Goal: Task Accomplishment & Management: Use online tool/utility

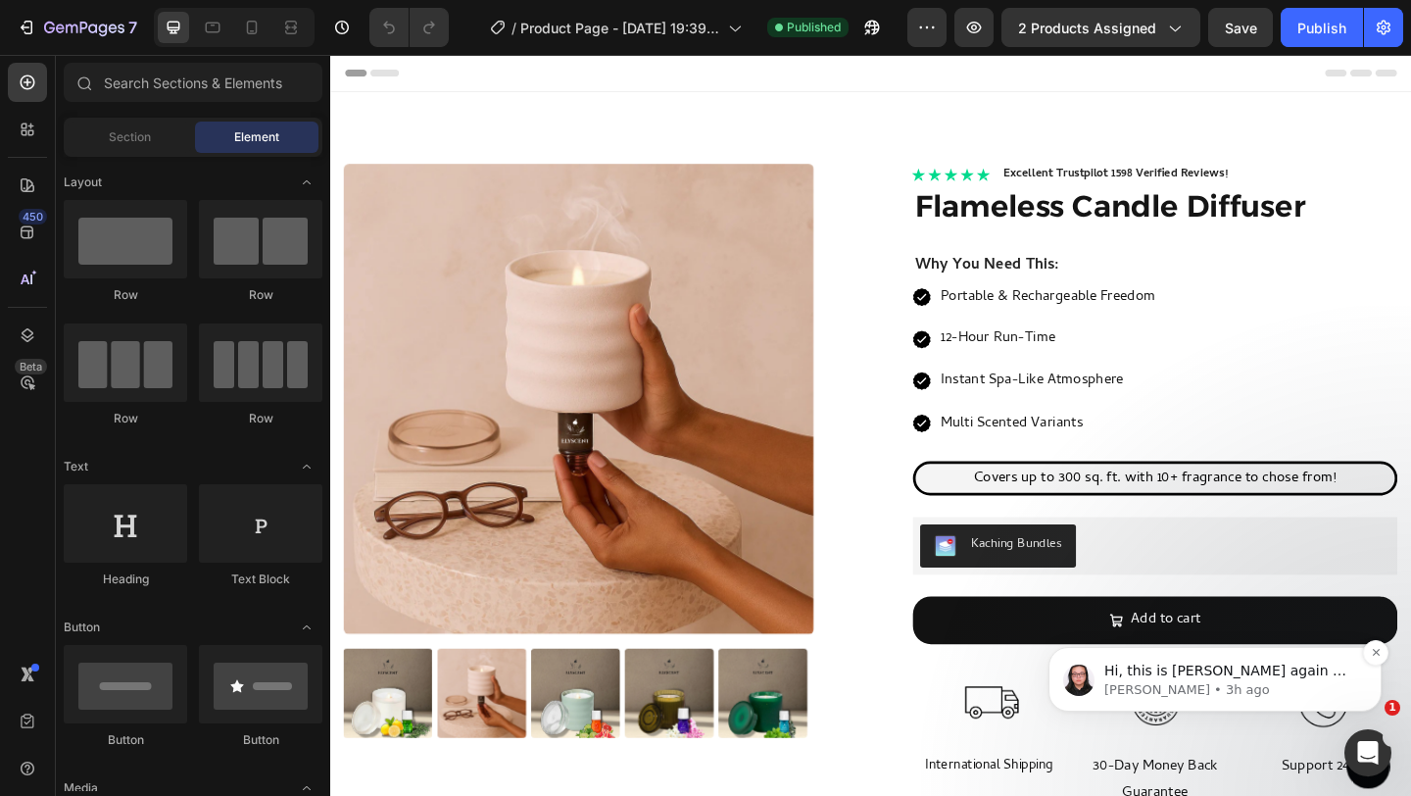
click at [1241, 681] on p "[PERSON_NAME] • 3h ago" at bounding box center [1230, 690] width 253 height 18
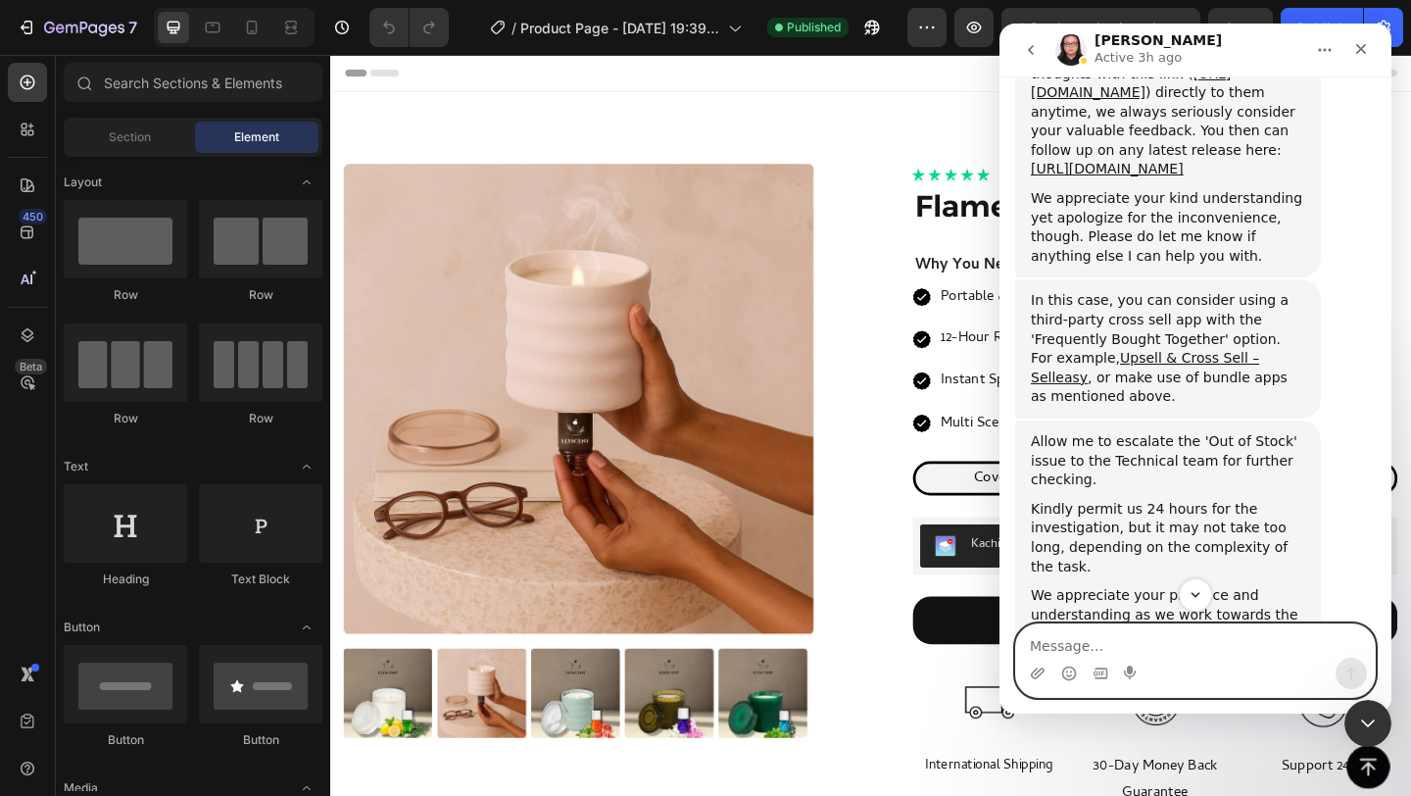
scroll to position [8180, 0]
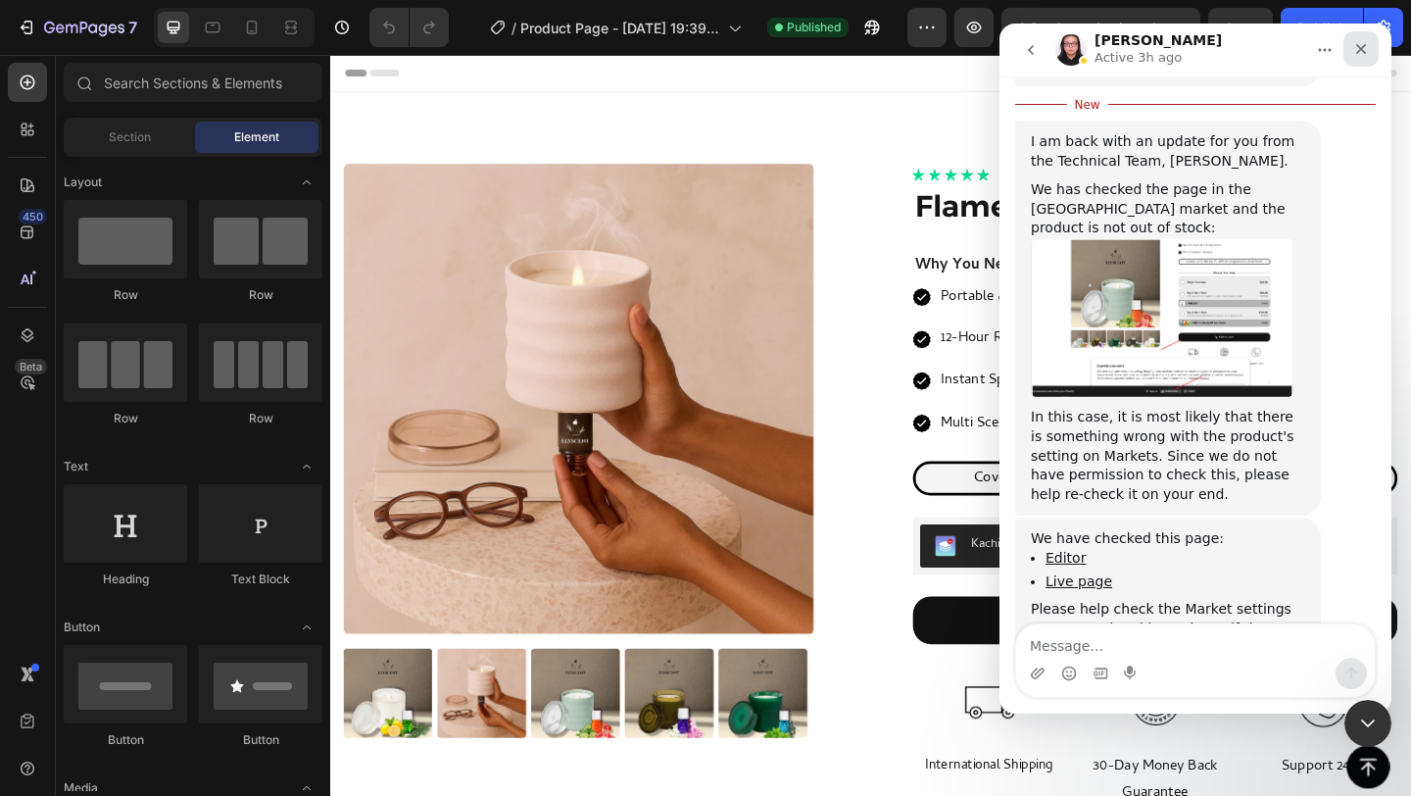
click at [1365, 55] on icon "Close" at bounding box center [1361, 49] width 16 height 16
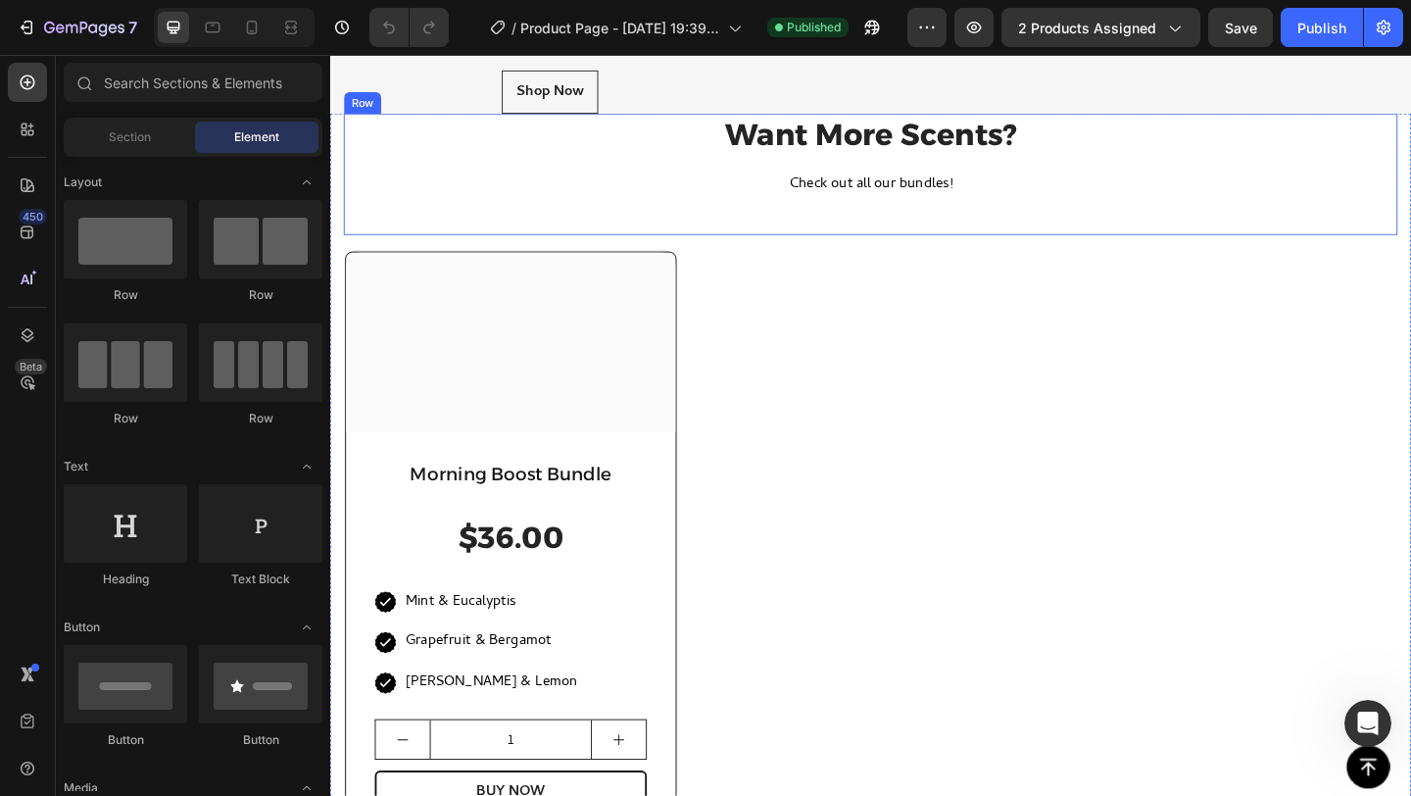
scroll to position [1480, 0]
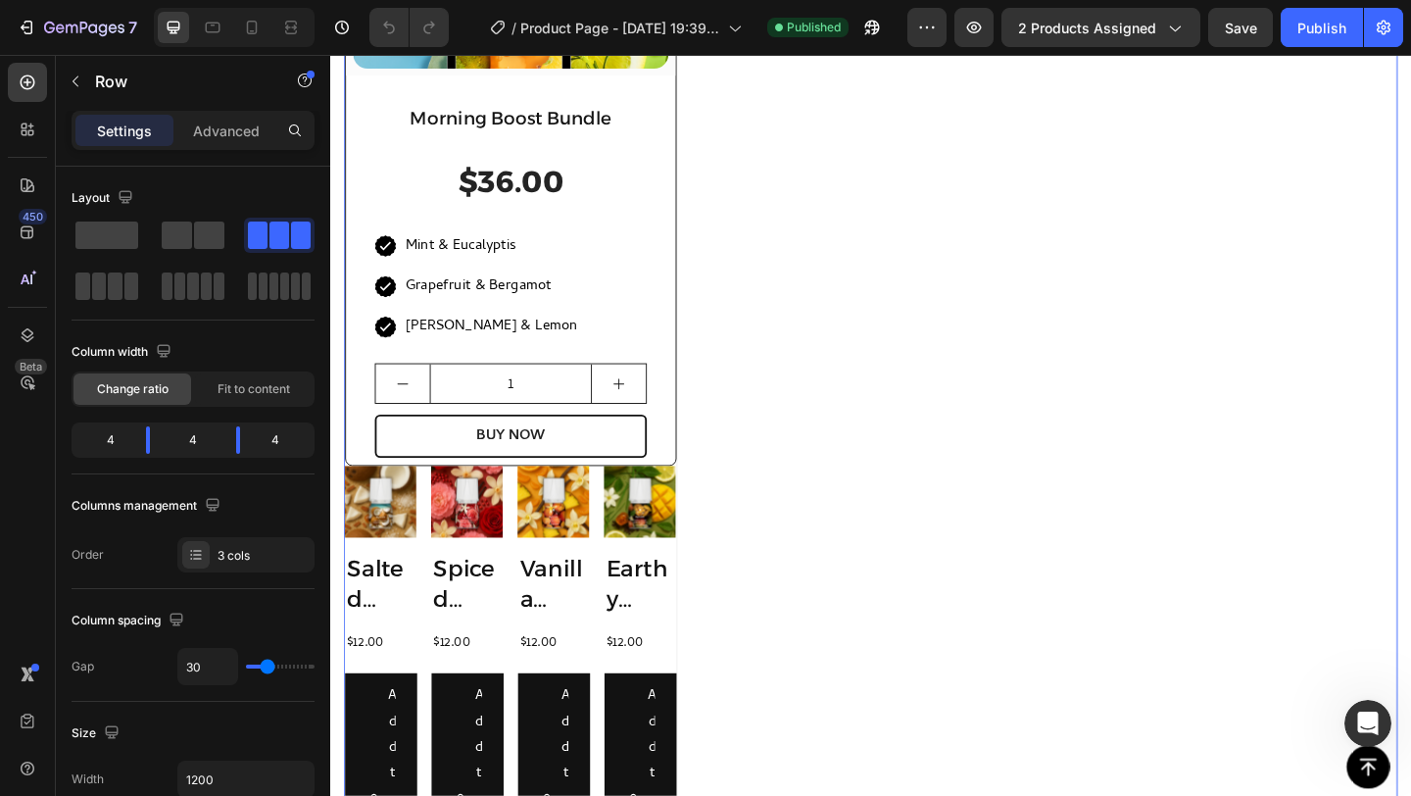
scroll to position [1639, 0]
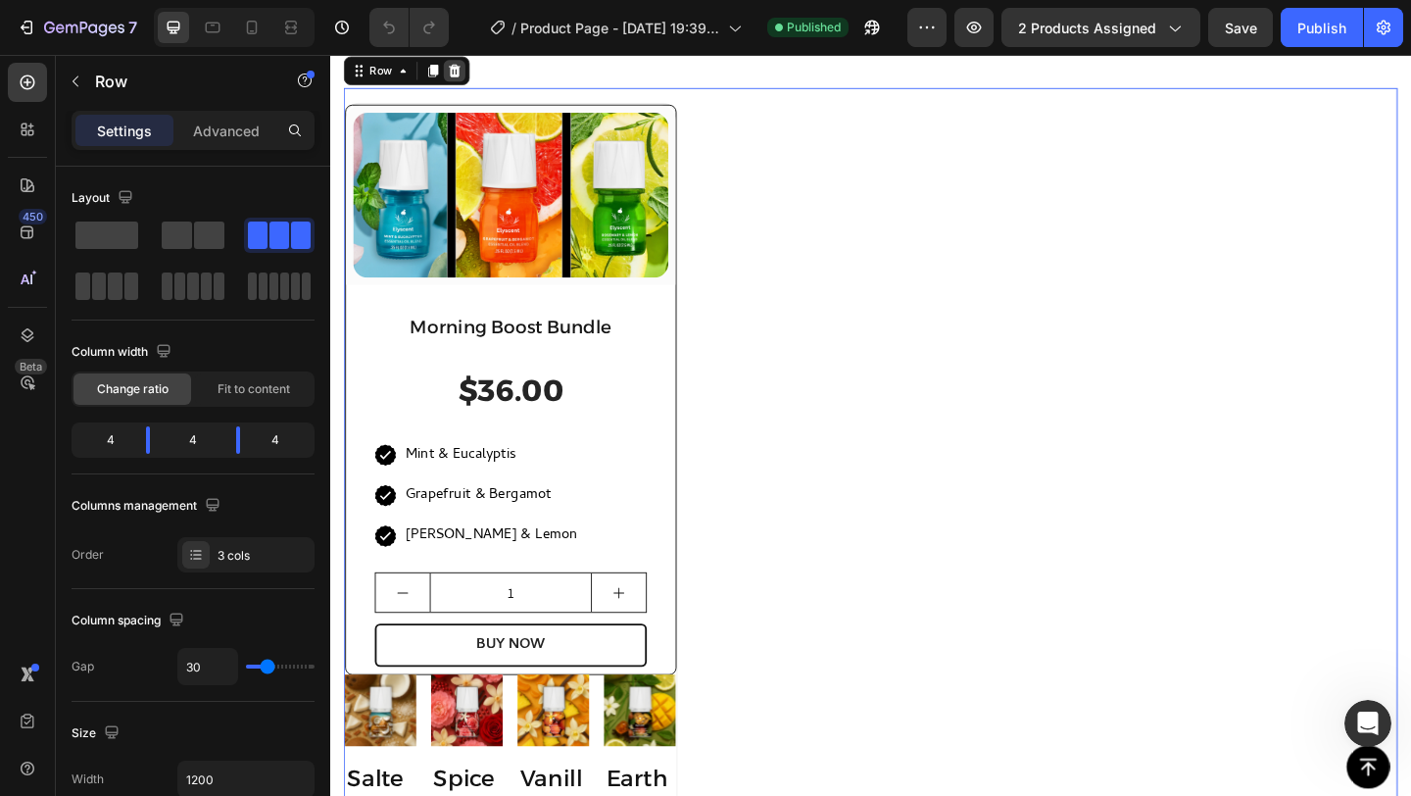
click at [461, 79] on icon at bounding box center [466, 73] width 13 height 14
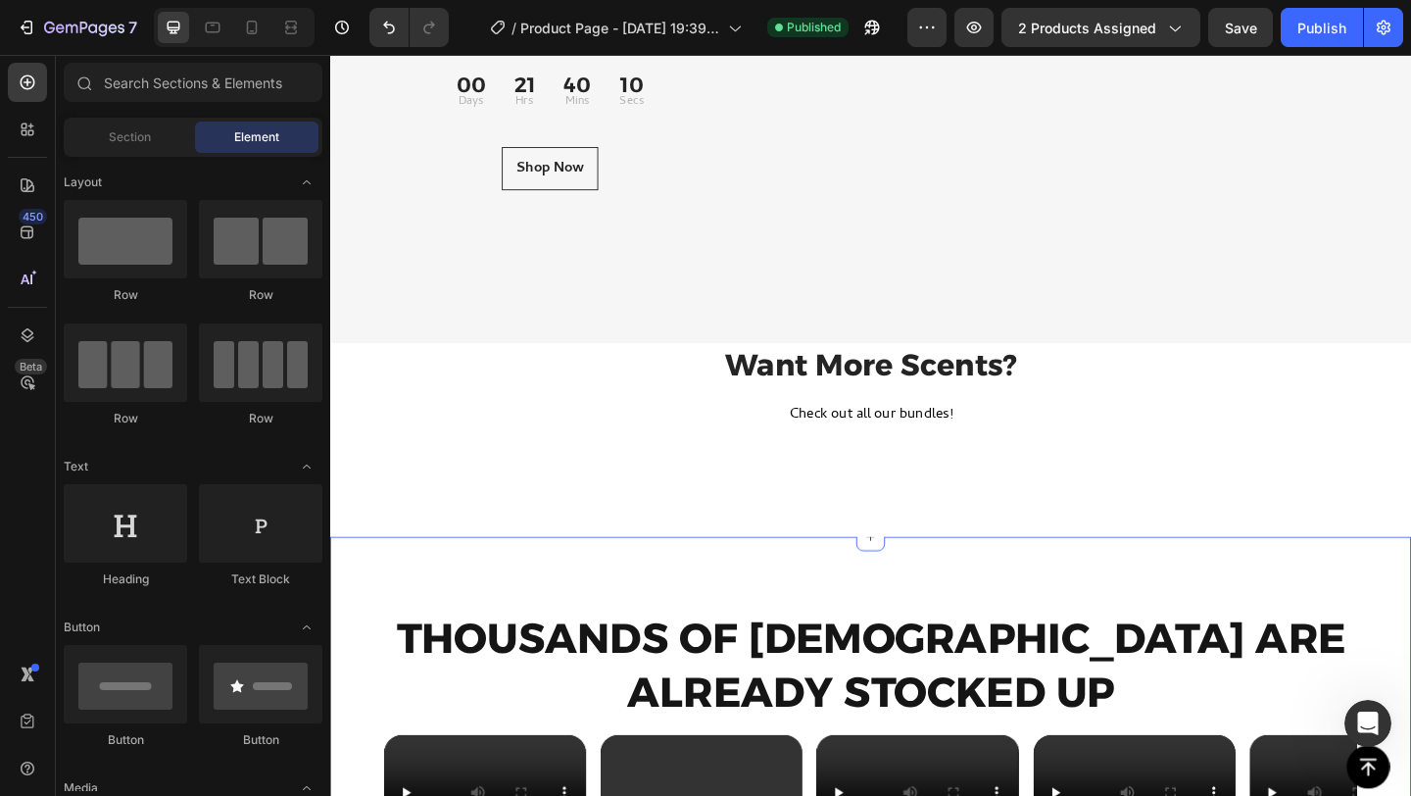
scroll to position [1392, 0]
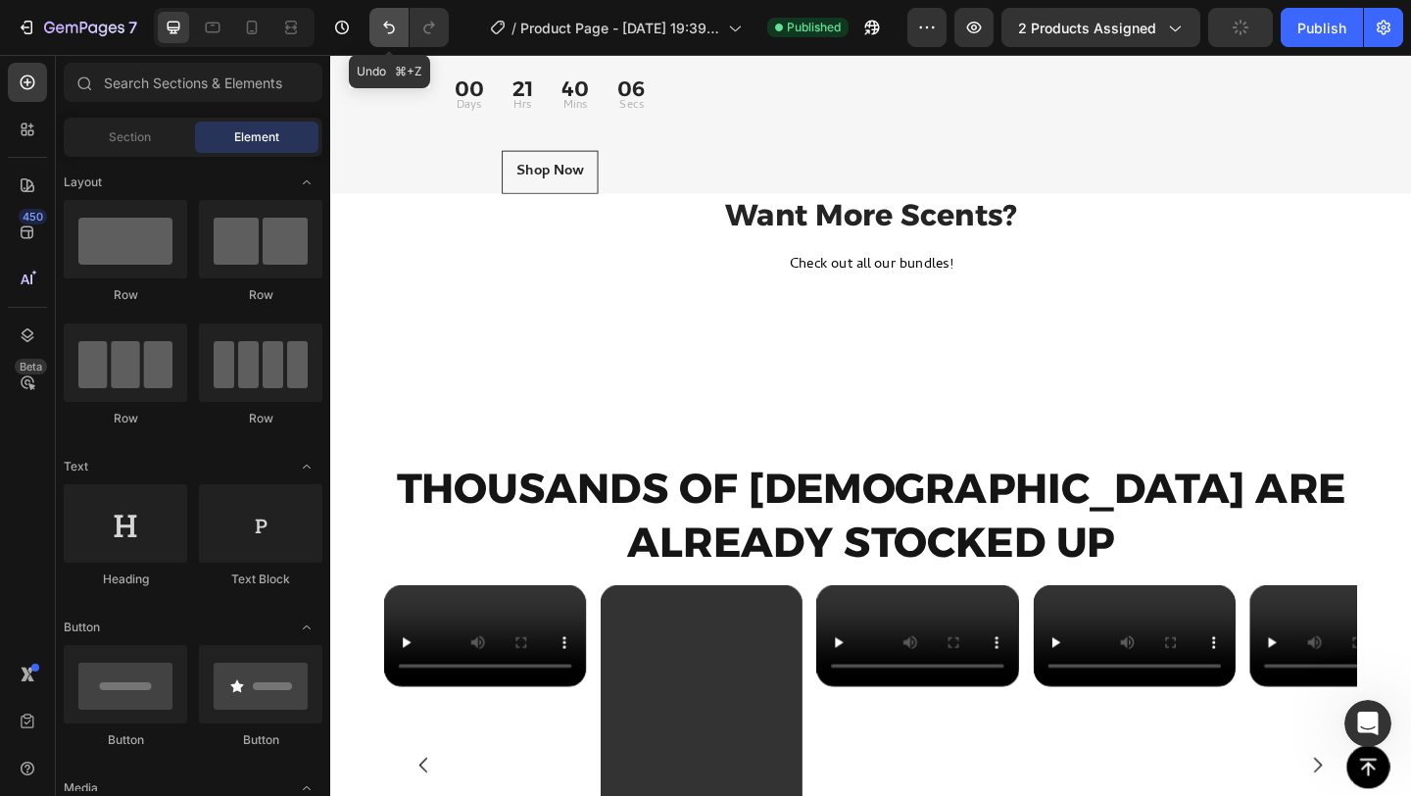
click at [385, 27] on icon "Undo/Redo" at bounding box center [389, 28] width 20 height 20
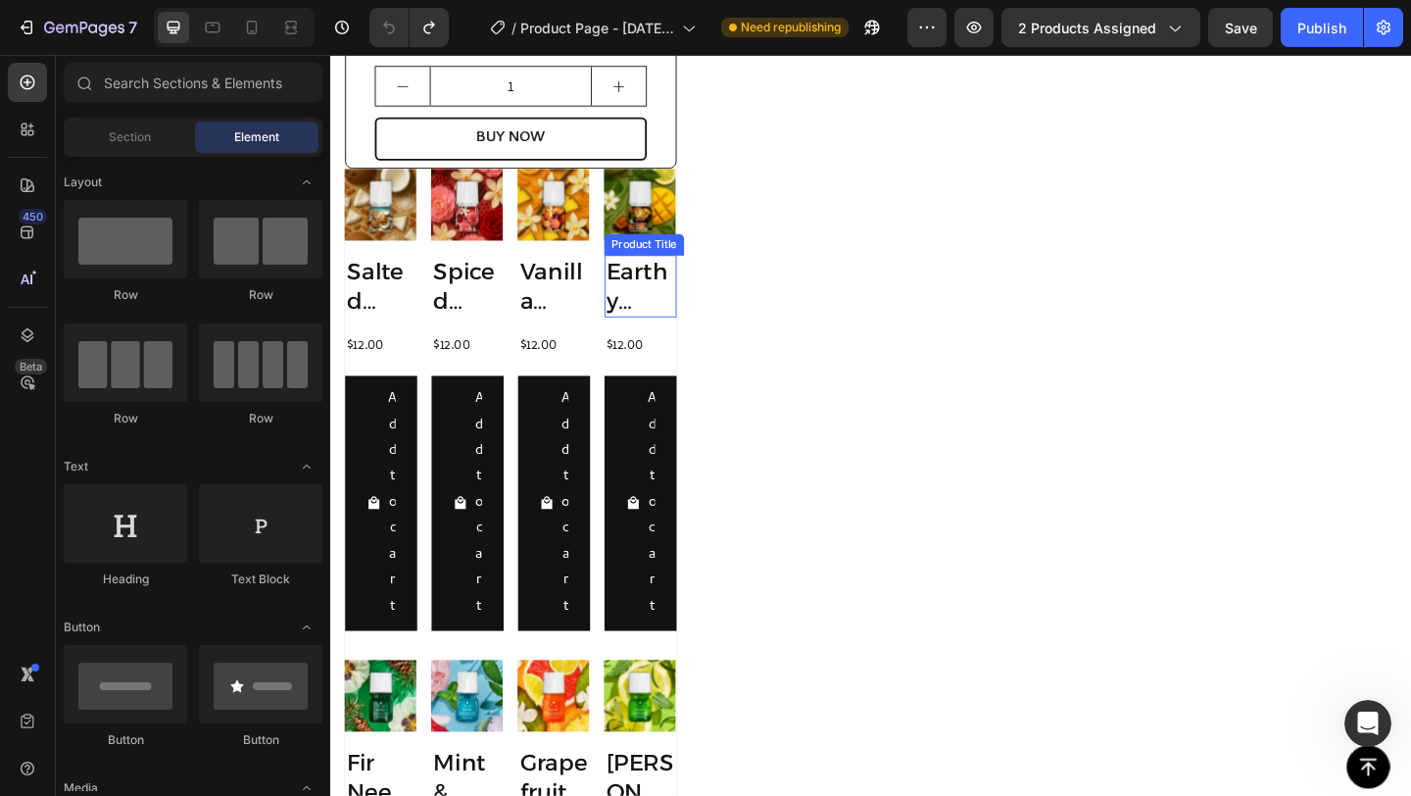
scroll to position [1995, 0]
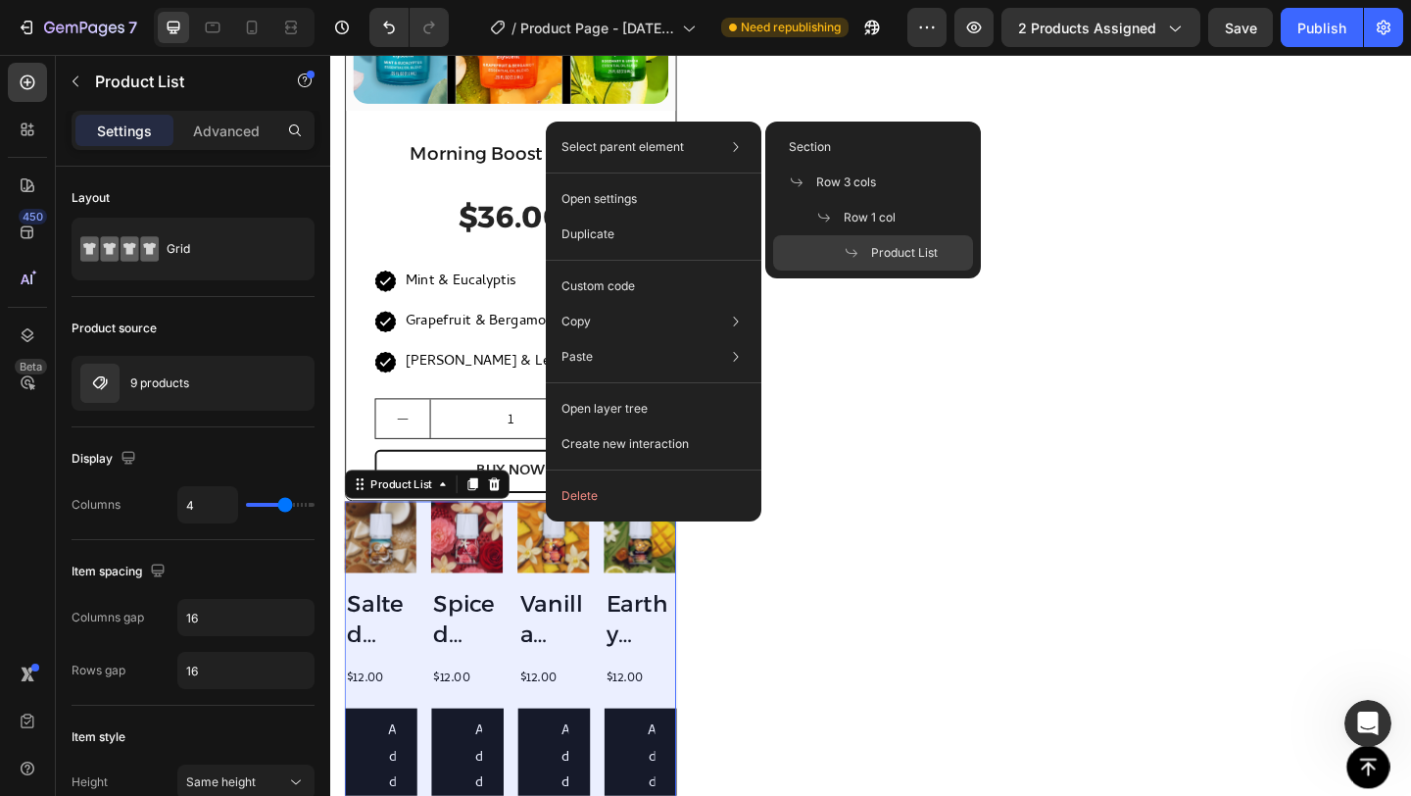
click at [869, 253] on span at bounding box center [857, 253] width 27 height 16
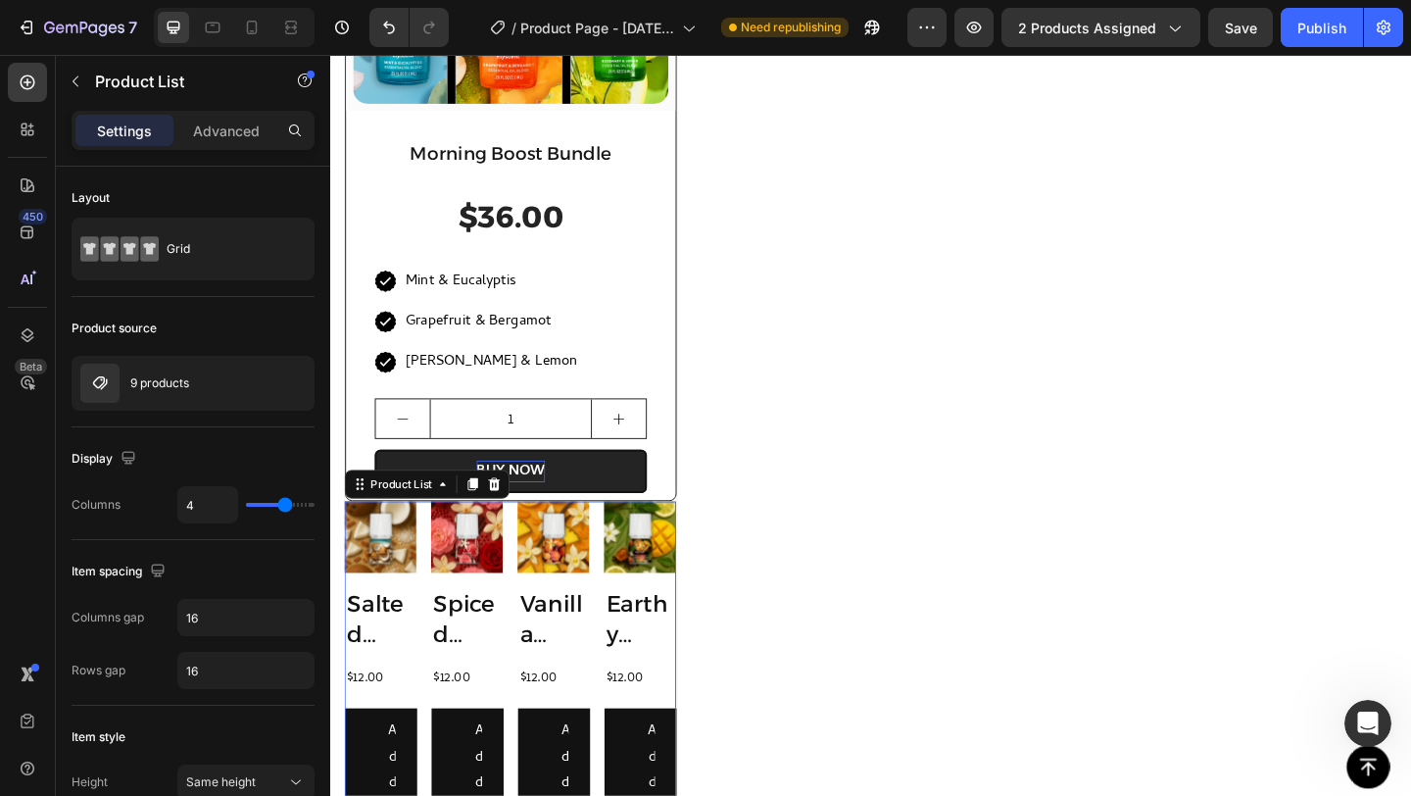
click at [516, 510] on div at bounding box center [509, 521] width 24 height 24
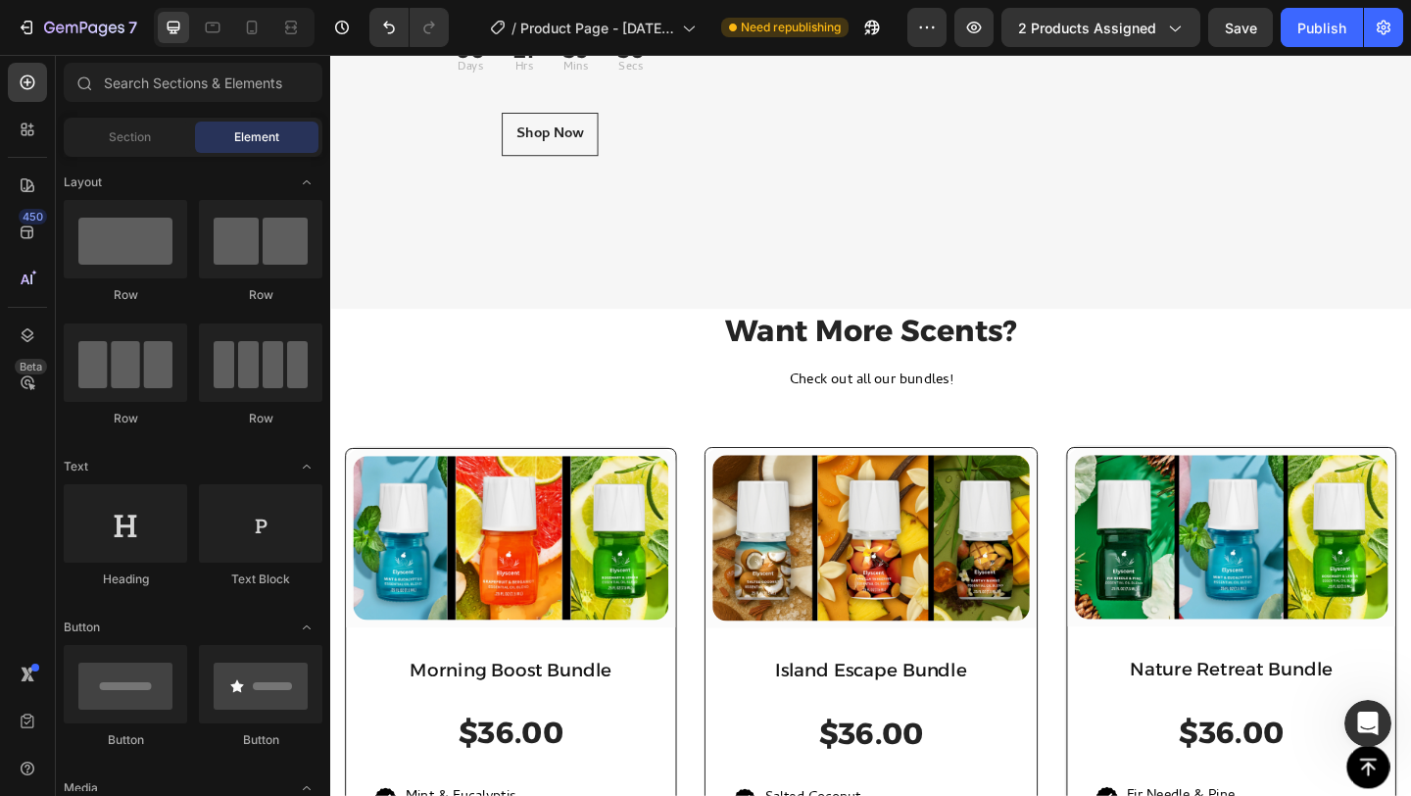
scroll to position [1414, 0]
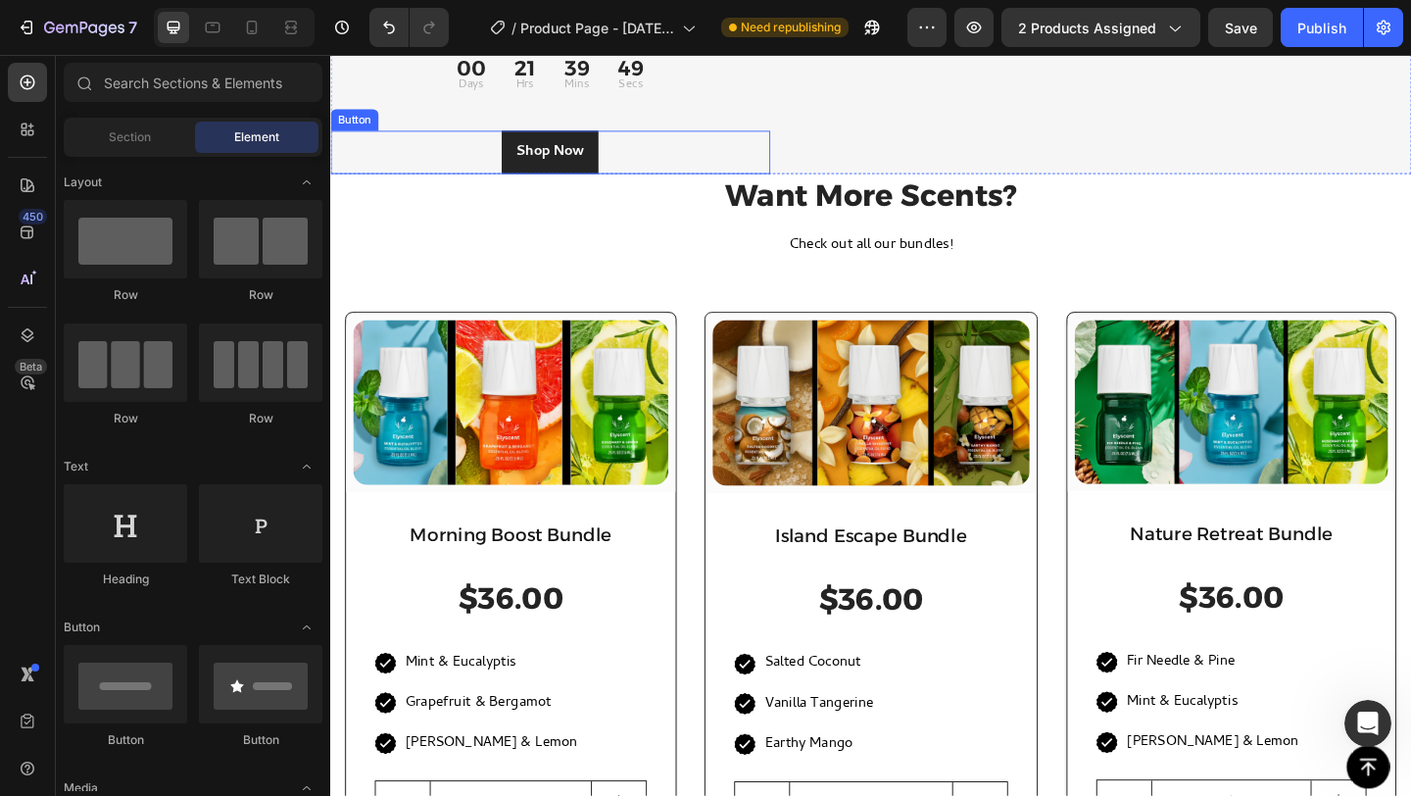
click at [610, 184] on link "Shop Now" at bounding box center [568, 160] width 105 height 47
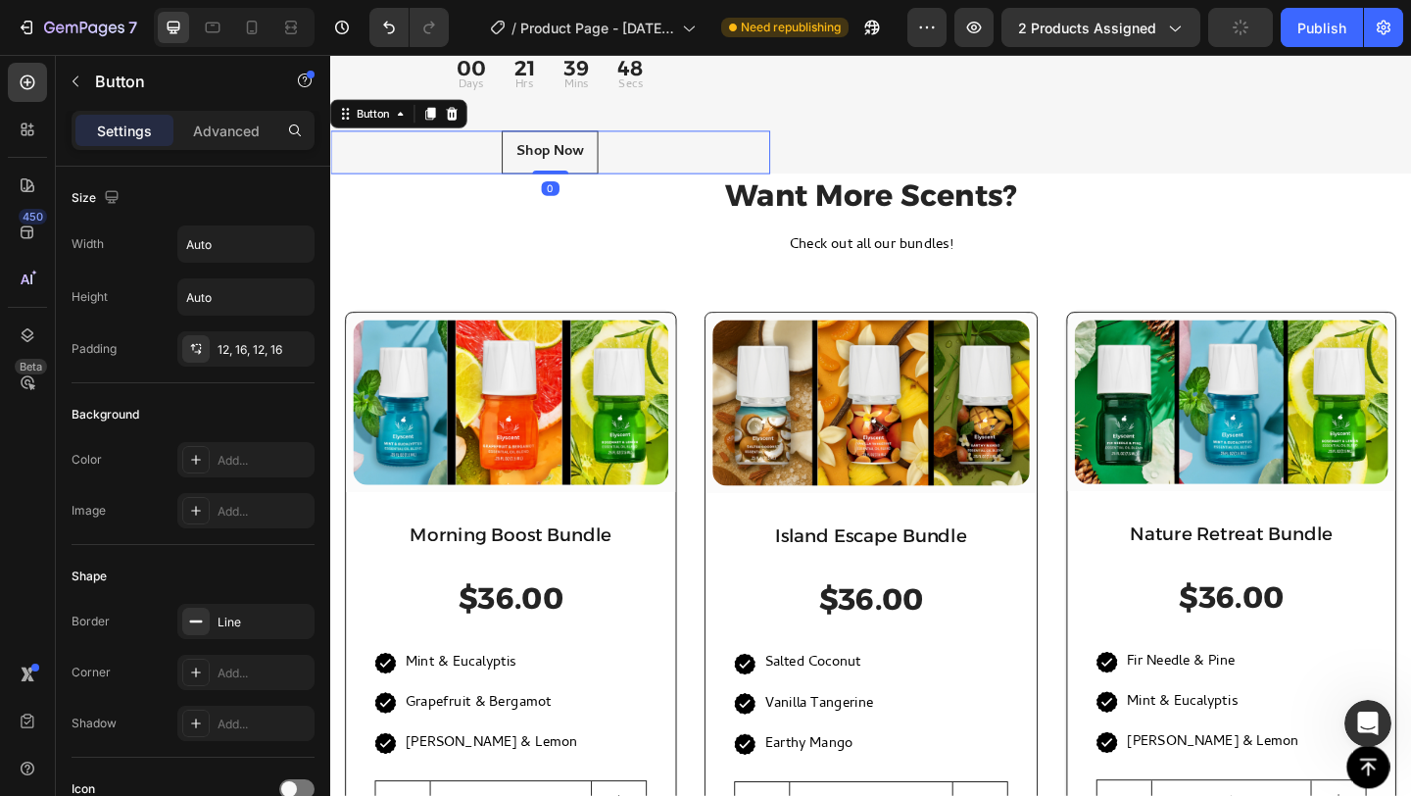
scroll to position [873, 0]
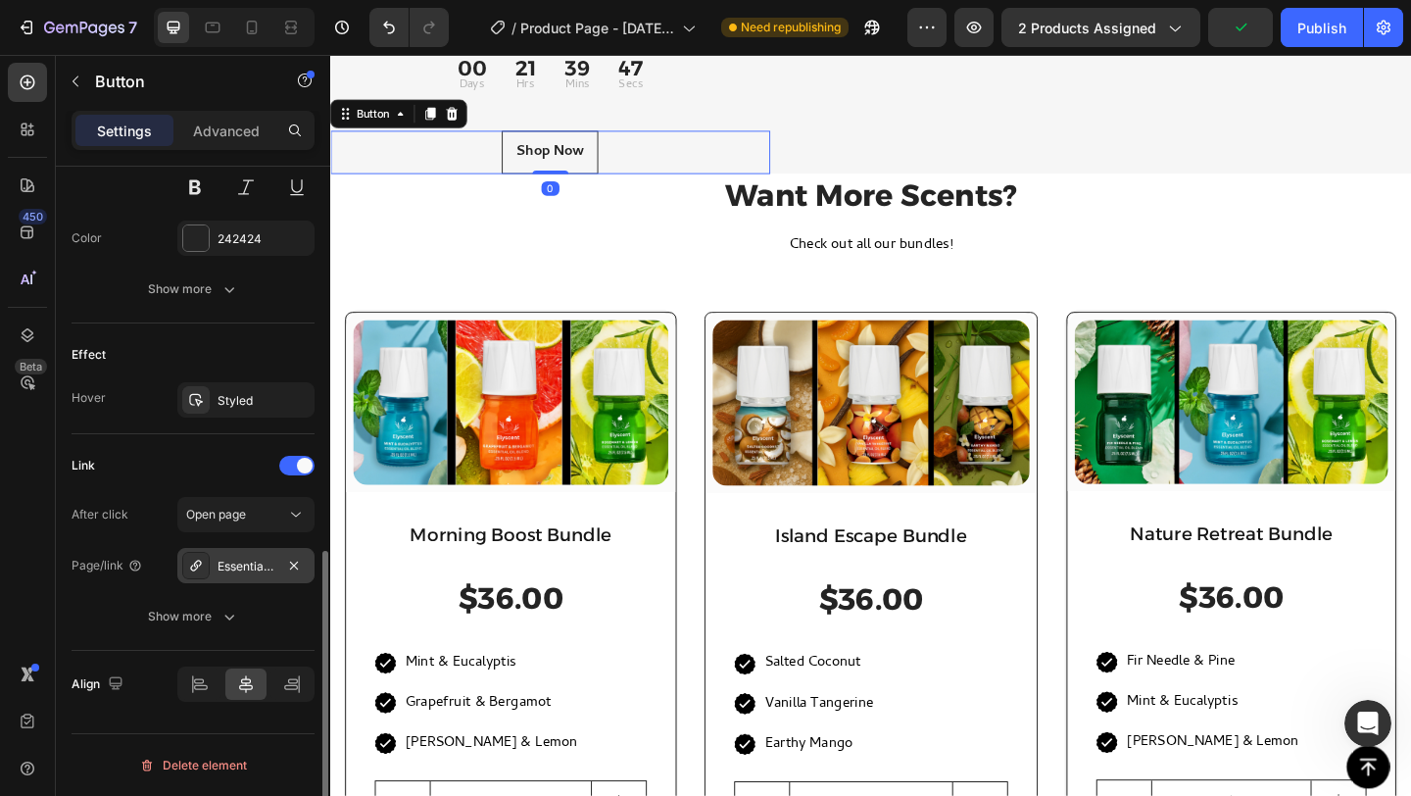
click at [258, 563] on div "Essential Oils" at bounding box center [246, 566] width 57 height 18
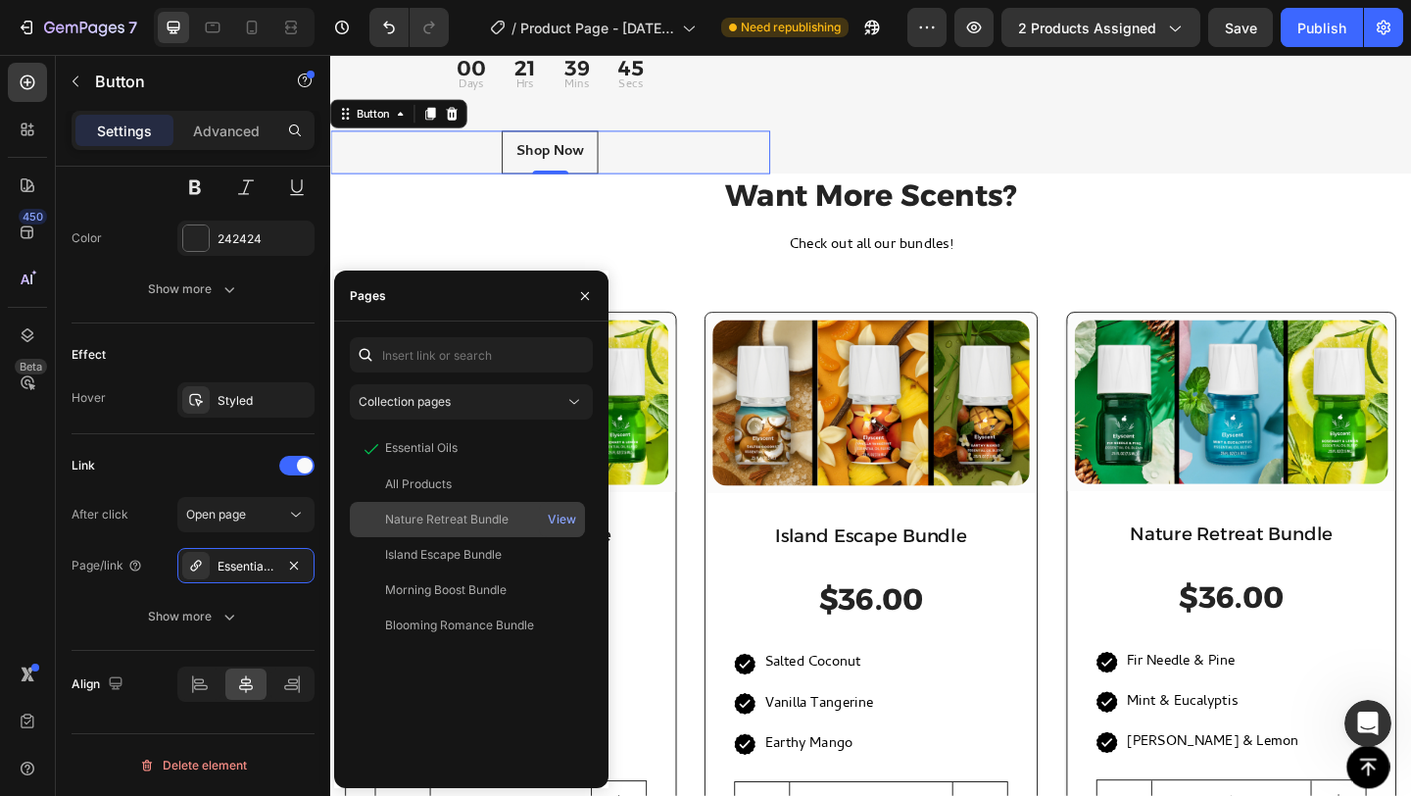
click at [473, 519] on div "Nature Retreat Bundle" at bounding box center [446, 519] width 123 height 18
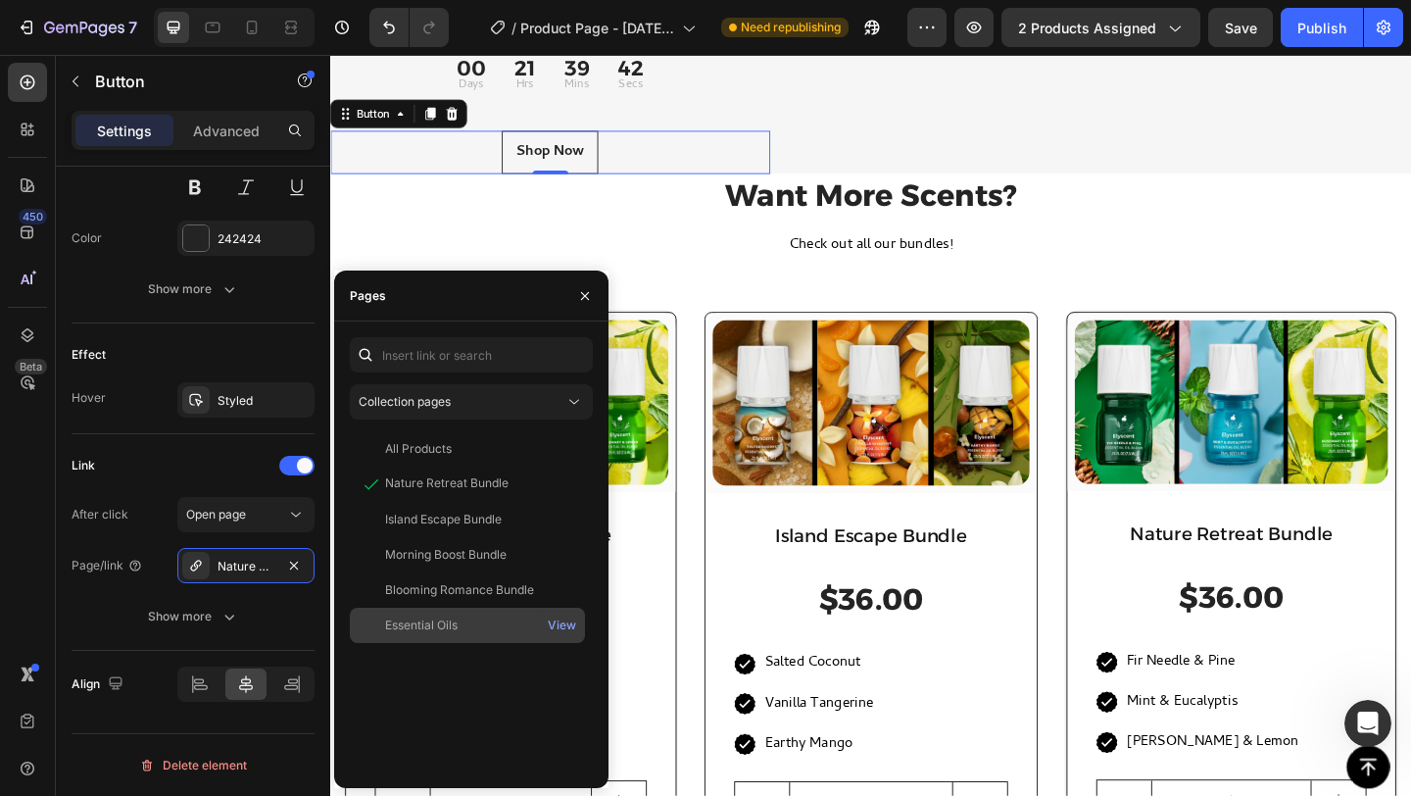
click at [464, 621] on div "Essential Oils" at bounding box center [467, 625] width 219 height 18
click at [563, 627] on div "View" at bounding box center [562, 625] width 28 height 18
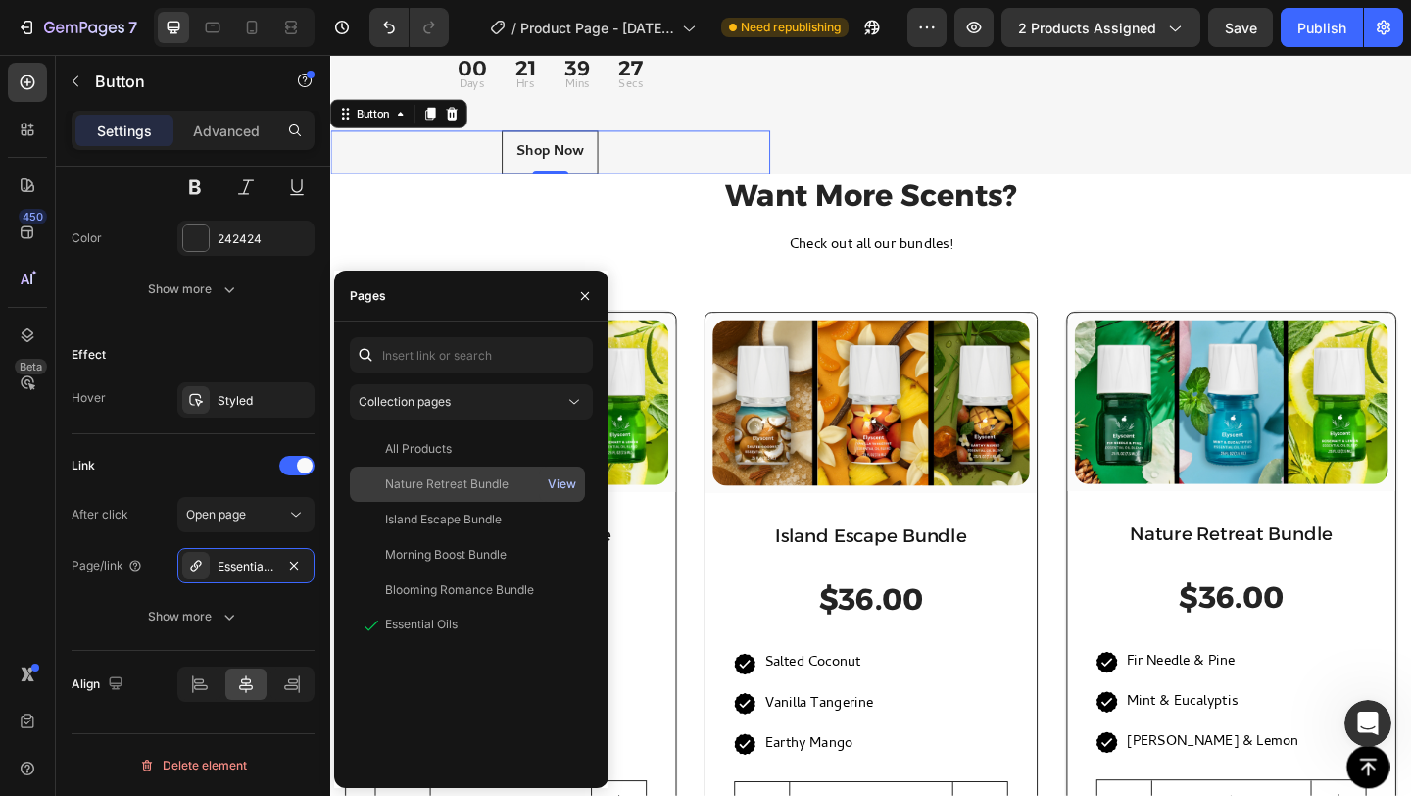
click at [554, 475] on div "View" at bounding box center [562, 484] width 28 height 18
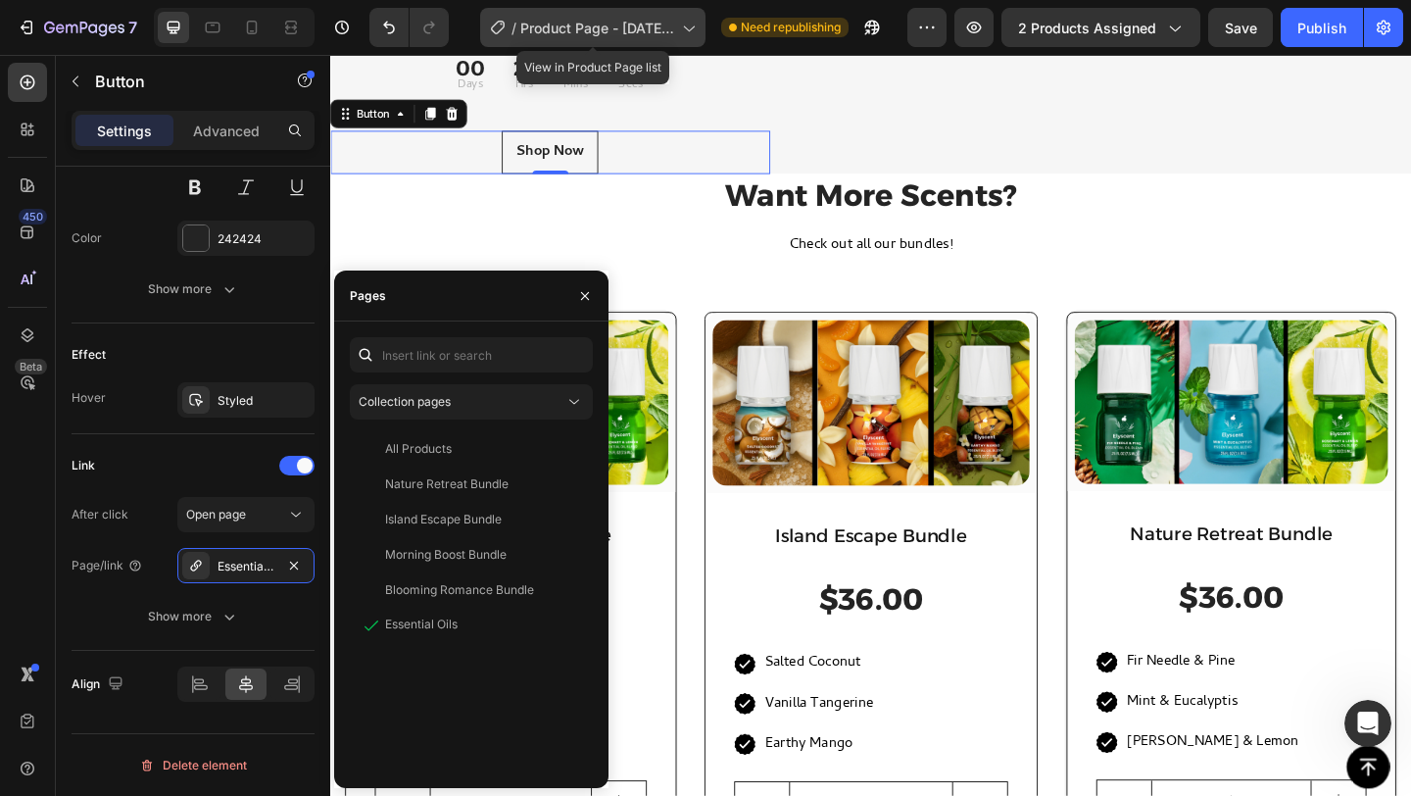
click at [663, 25] on span "Product Page - [DATE] 19:39:12" at bounding box center [597, 28] width 154 height 21
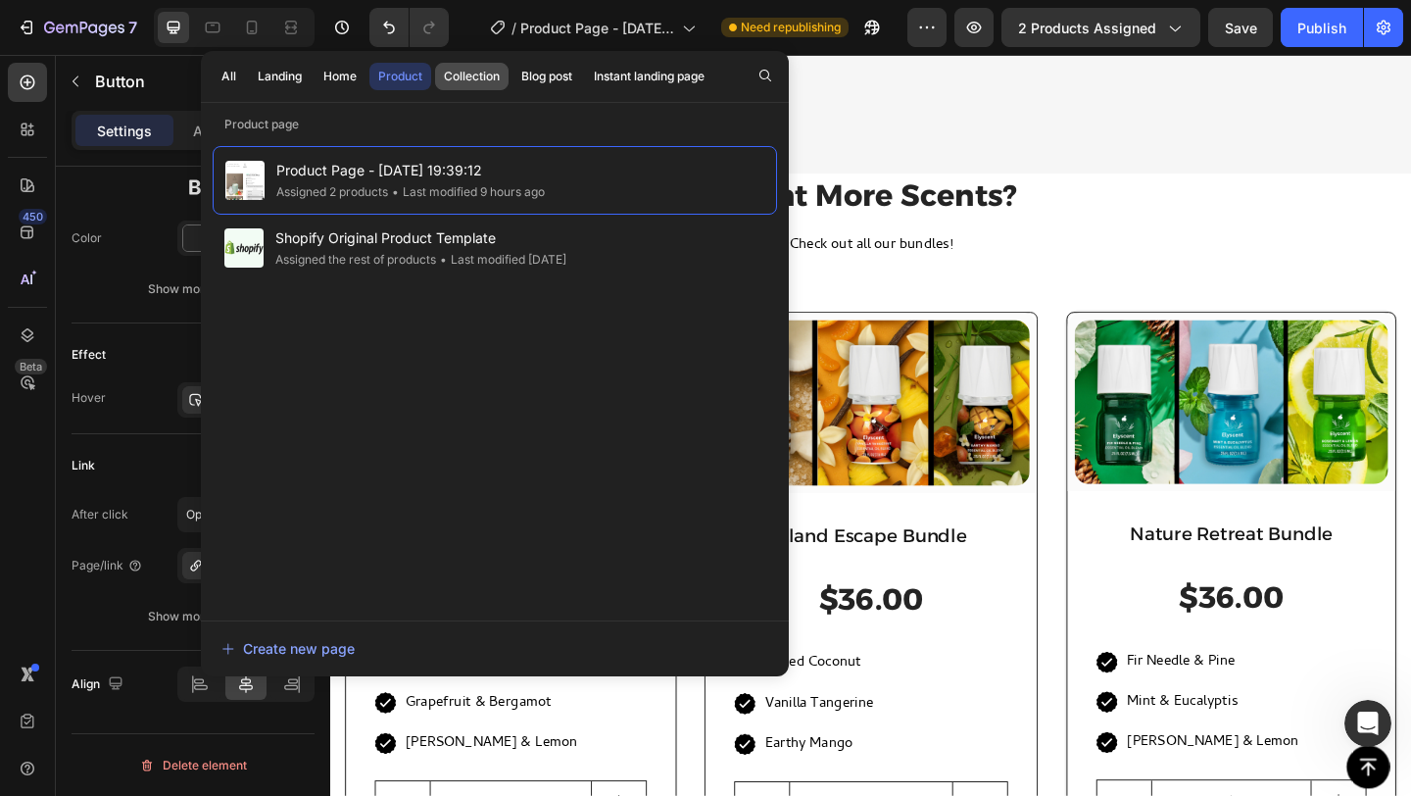
click at [448, 66] on button "Collection" at bounding box center [471, 76] width 73 height 27
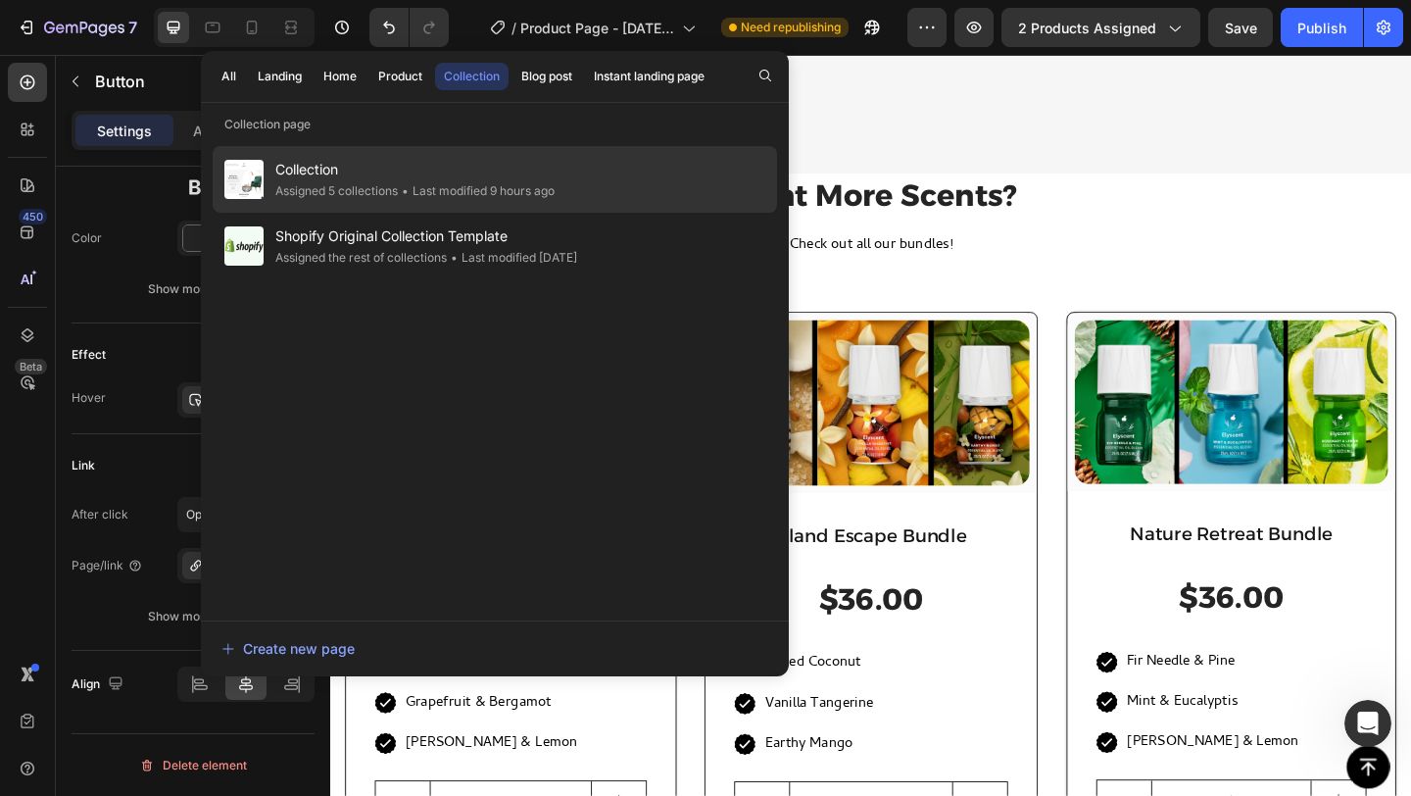
click at [401, 176] on span "Collection" at bounding box center [414, 170] width 279 height 24
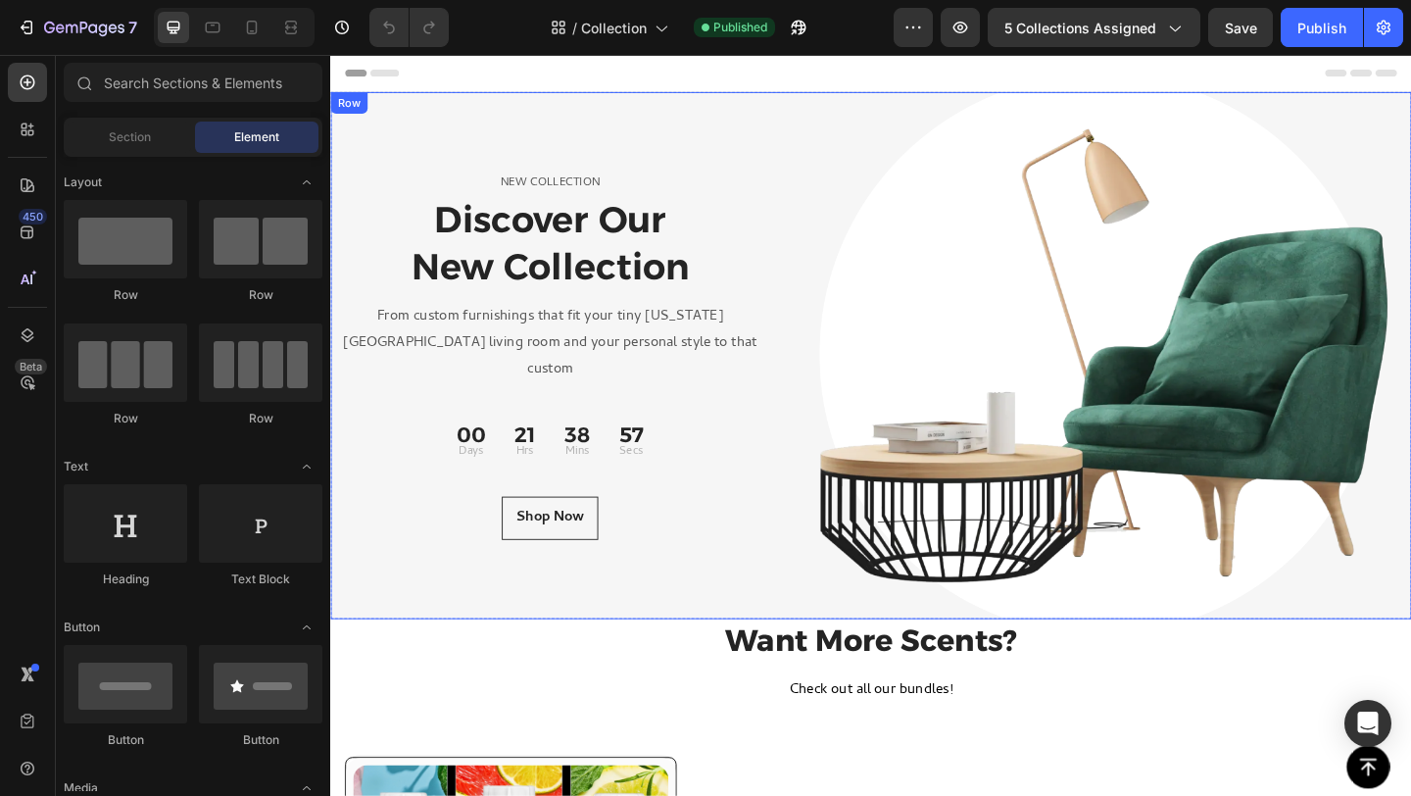
click at [788, 115] on div "NEW COLLECTION Text block Discover Our New Collection Heading From custom furni…" at bounding box center [569, 381] width 478 height 573
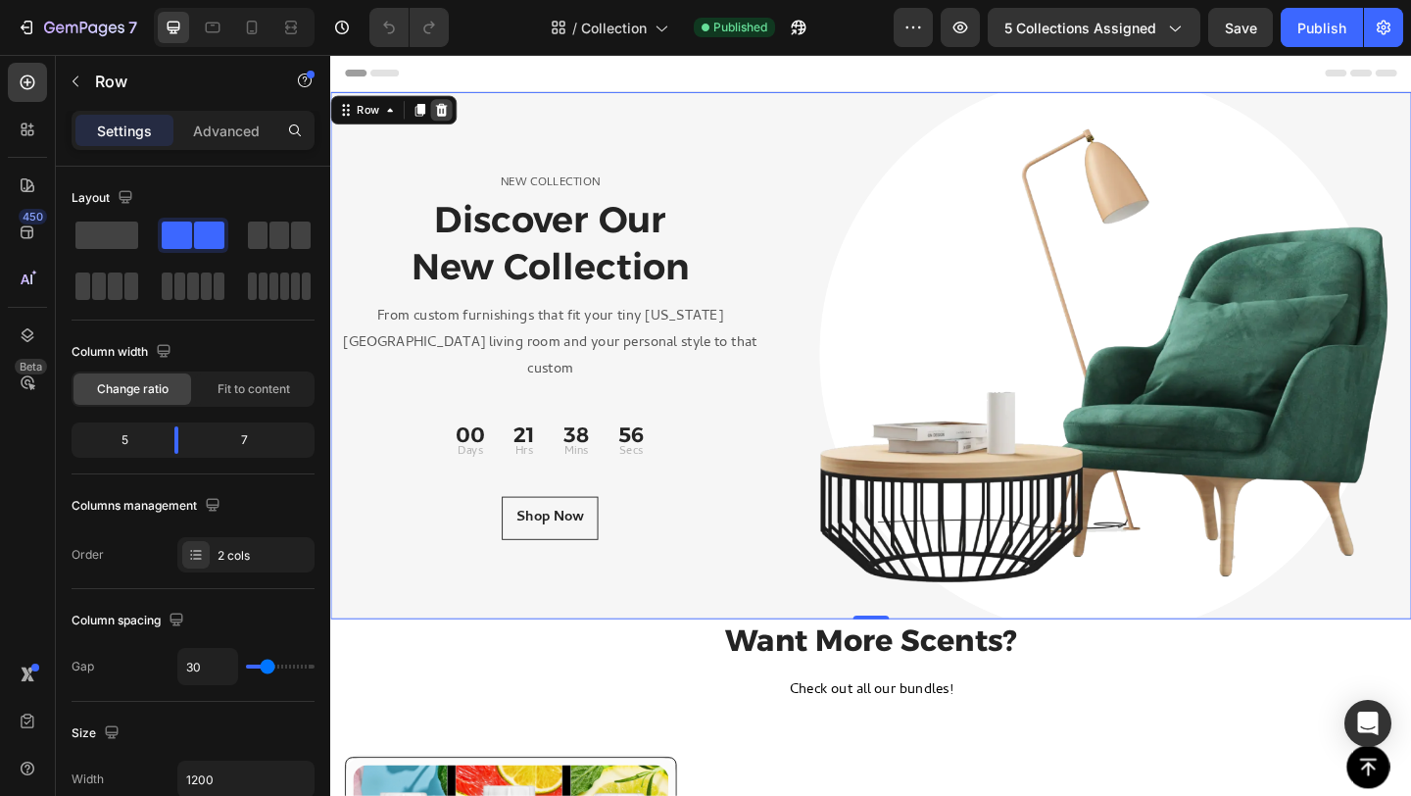
click at [449, 112] on icon at bounding box center [451, 115] width 13 height 14
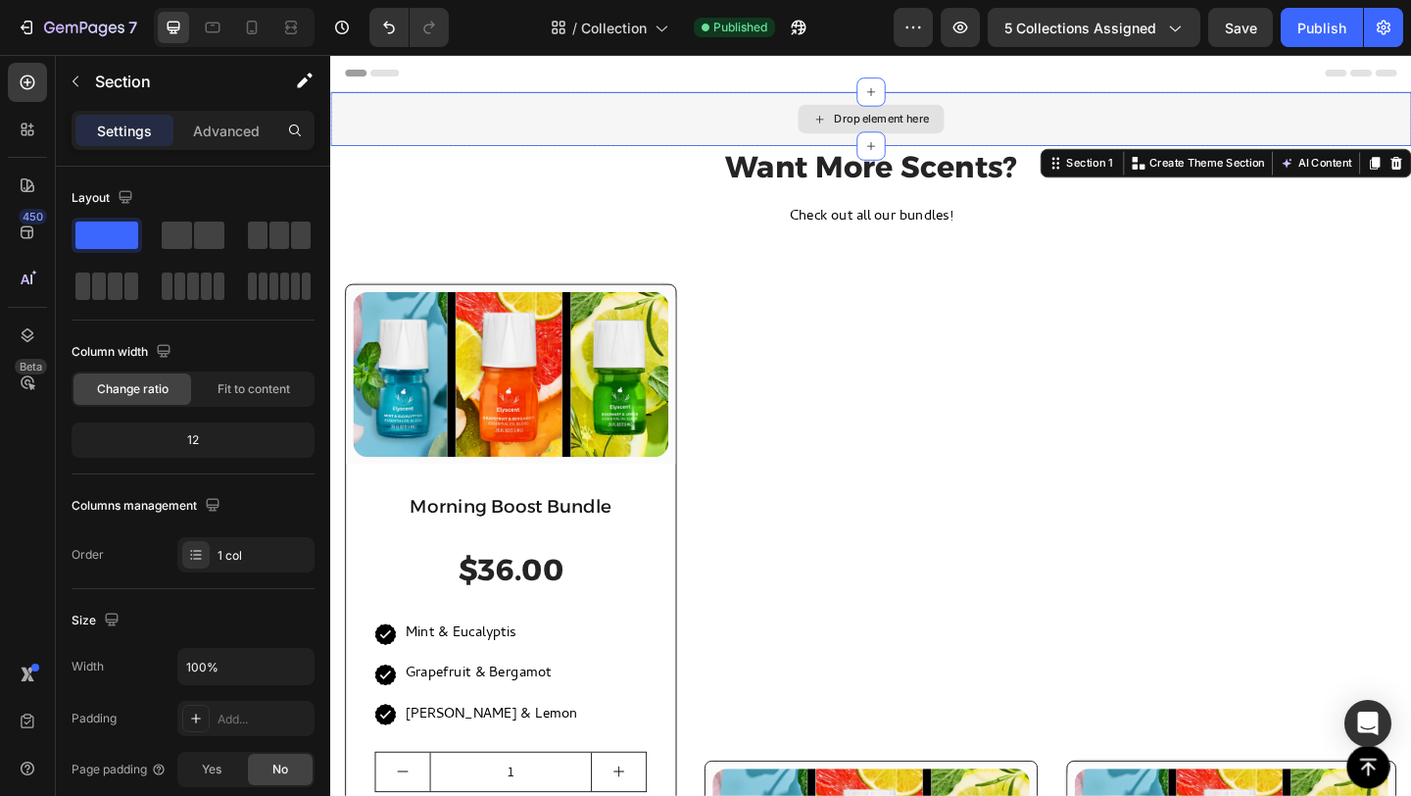
click at [716, 126] on div "Drop element here" at bounding box center [918, 124] width 1176 height 59
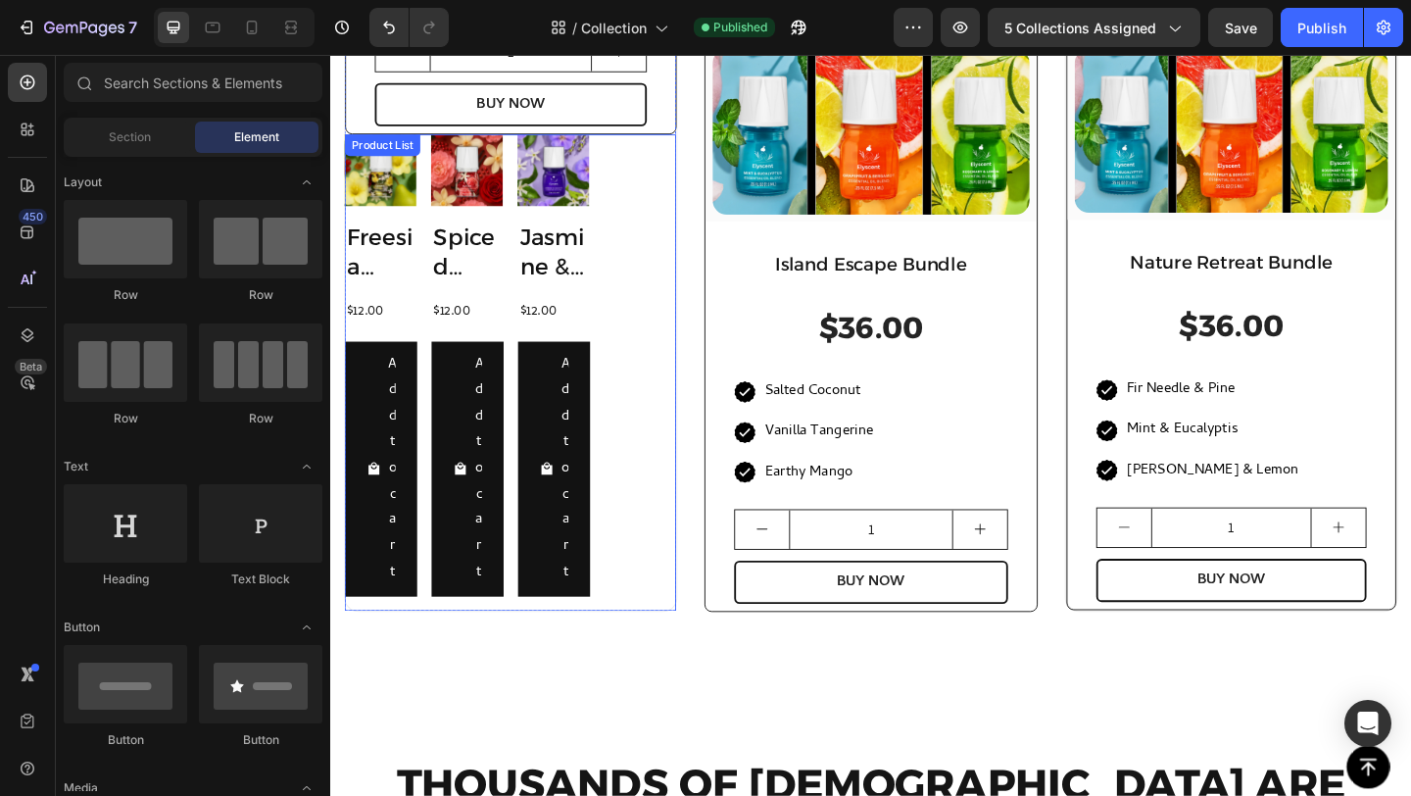
scroll to position [717, 0]
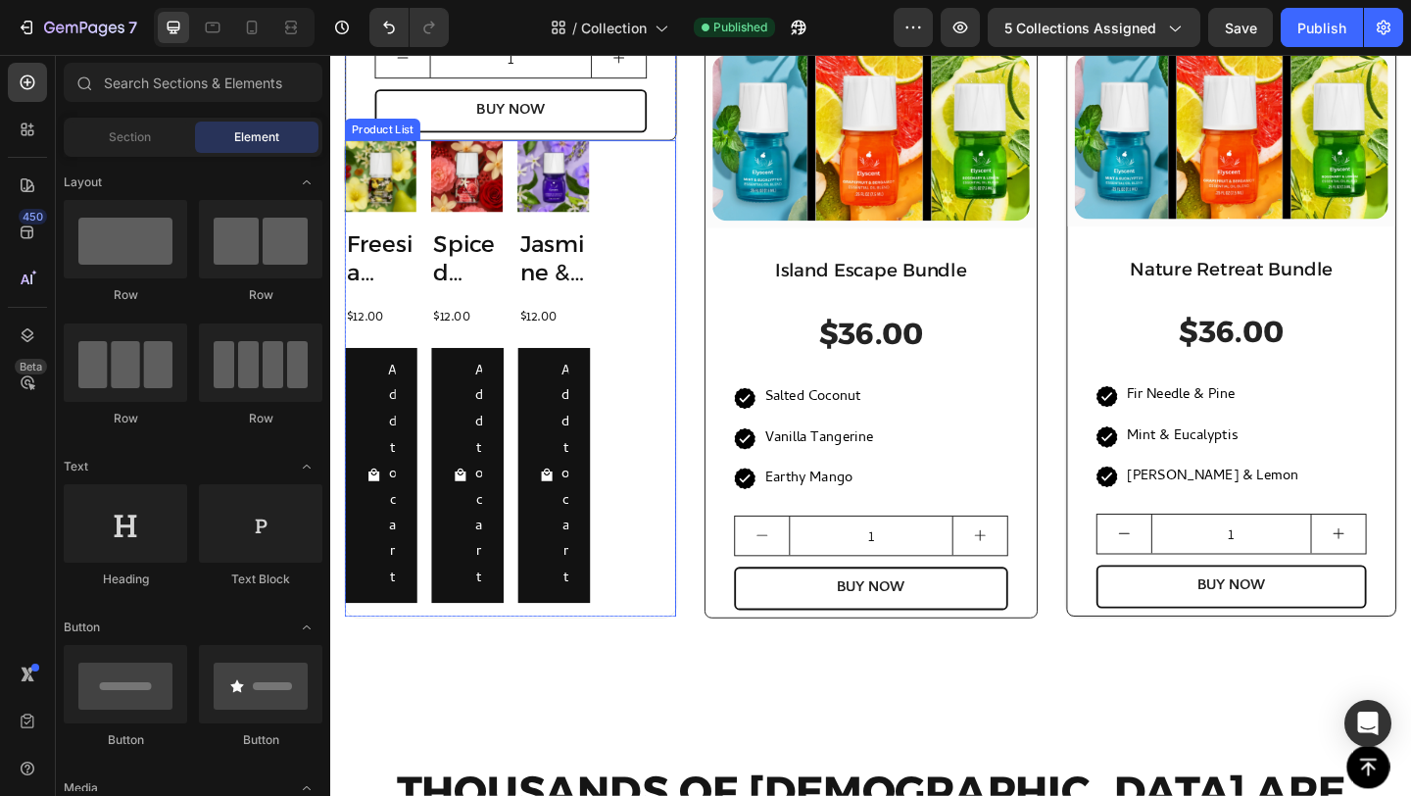
click at [621, 216] on div "Product Images Freesia Fields Product Title $12.00 Product Price Product Price …" at bounding box center [526, 407] width 361 height 518
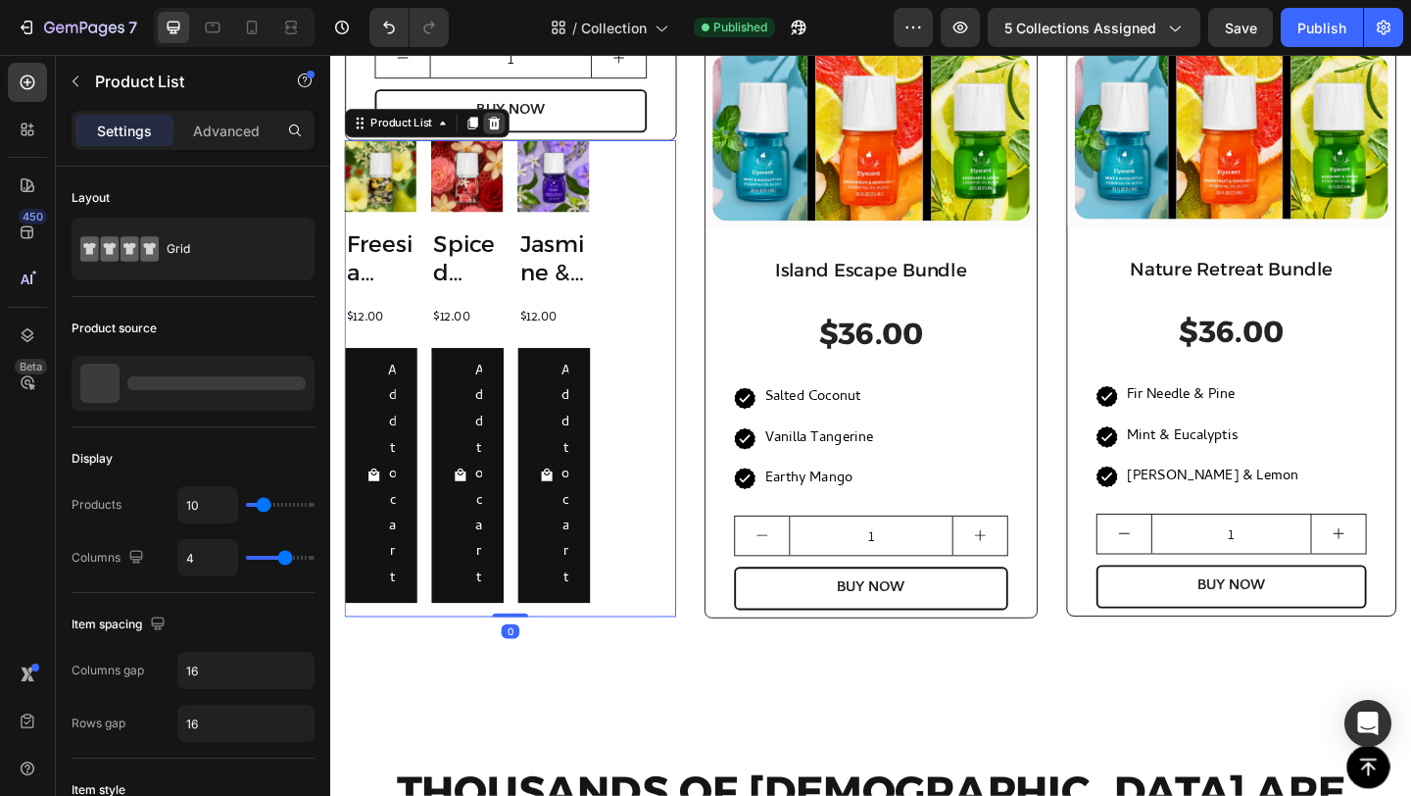
click at [506, 123] on icon at bounding box center [509, 129] width 13 height 14
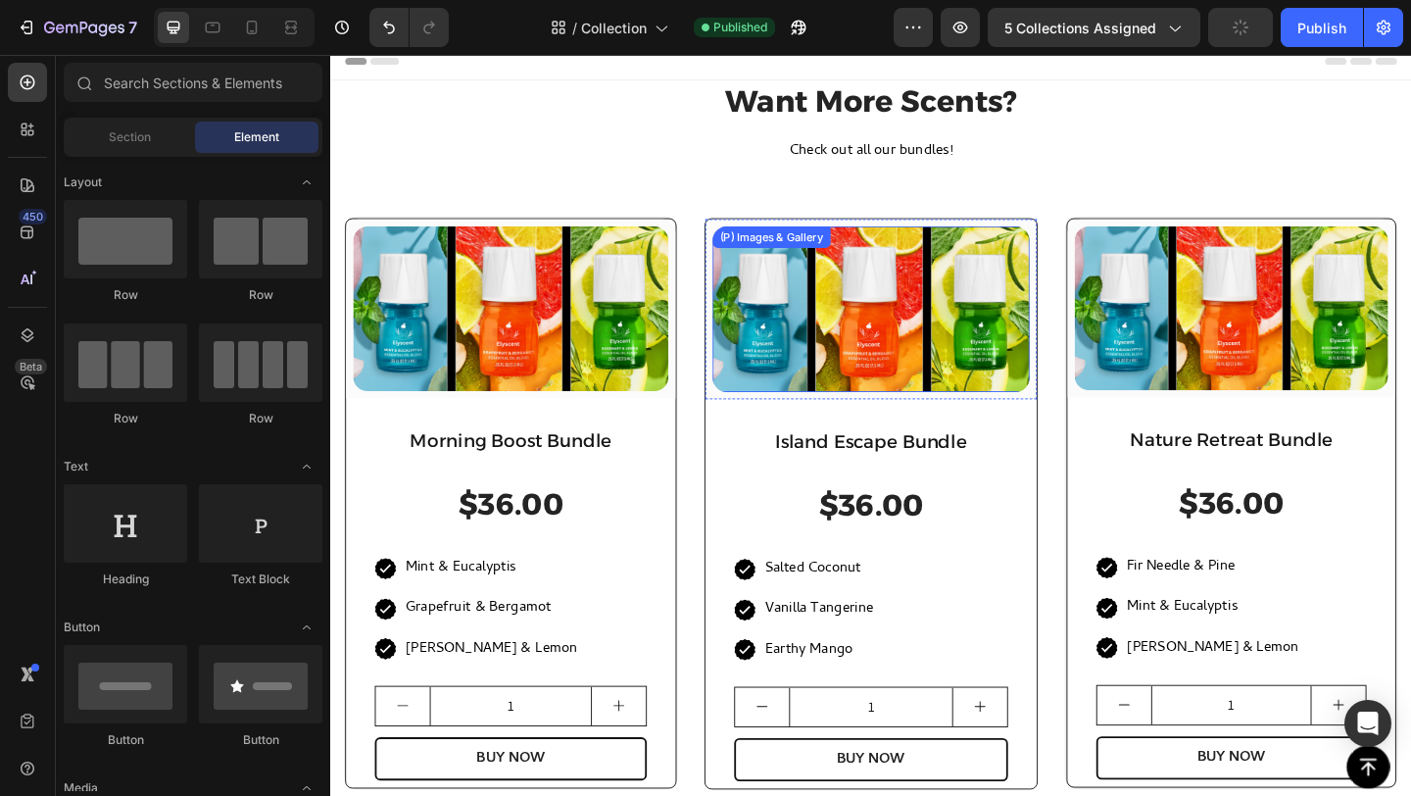
scroll to position [0, 0]
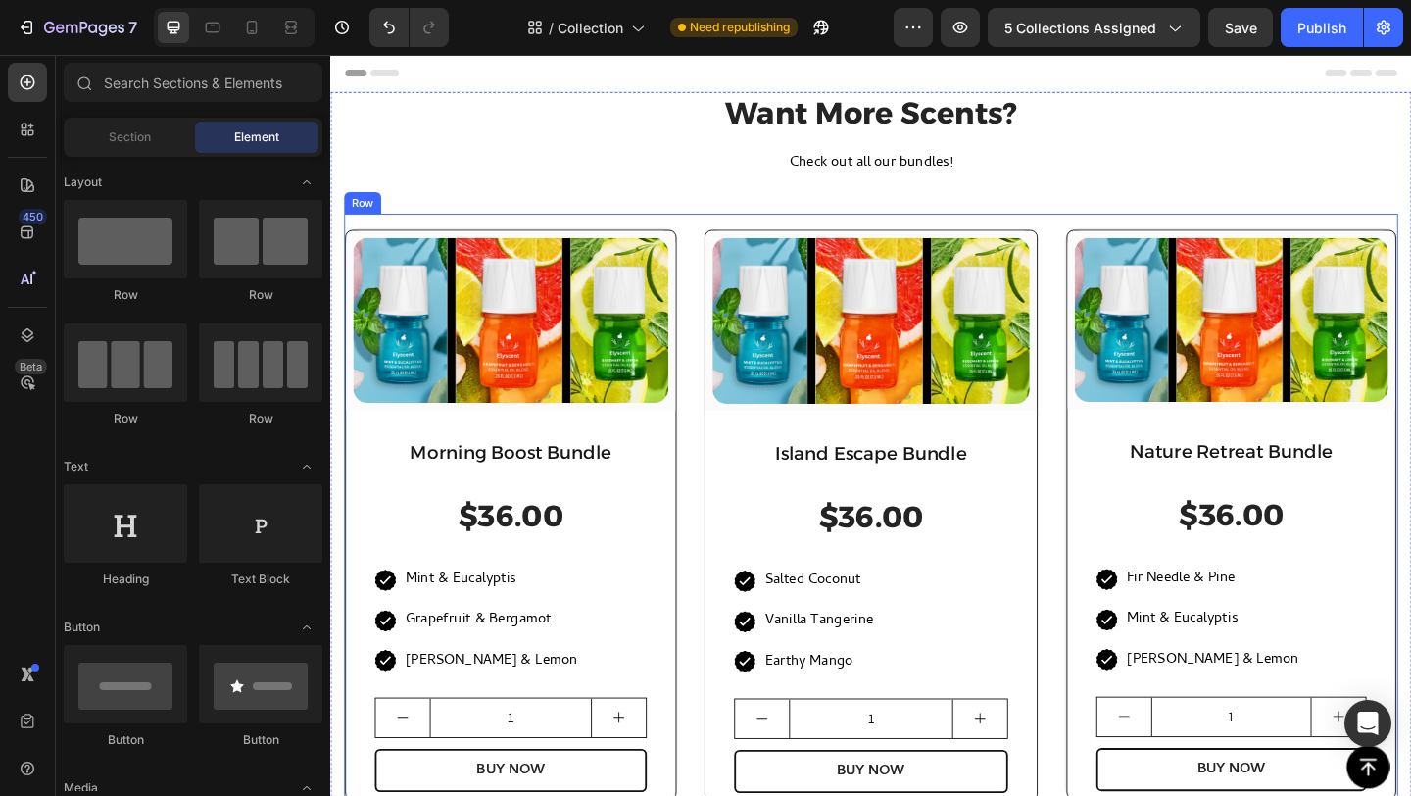
click at [713, 306] on div "(P) Images & Gallery Row Morning Boost Bundle Heading $36.00 (P) Price (P) Pric…" at bounding box center [918, 546] width 1146 height 639
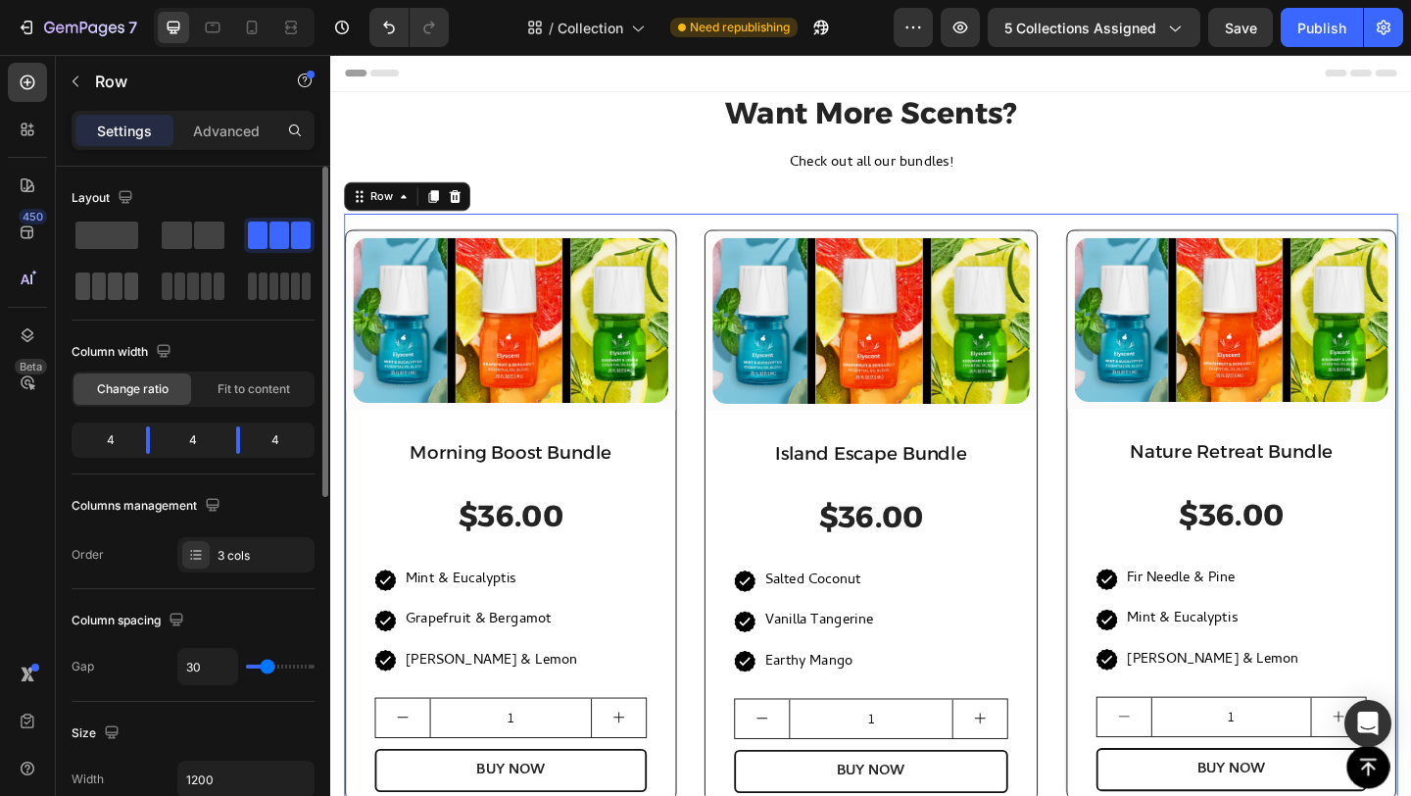
click at [98, 273] on span at bounding box center [99, 285] width 15 height 27
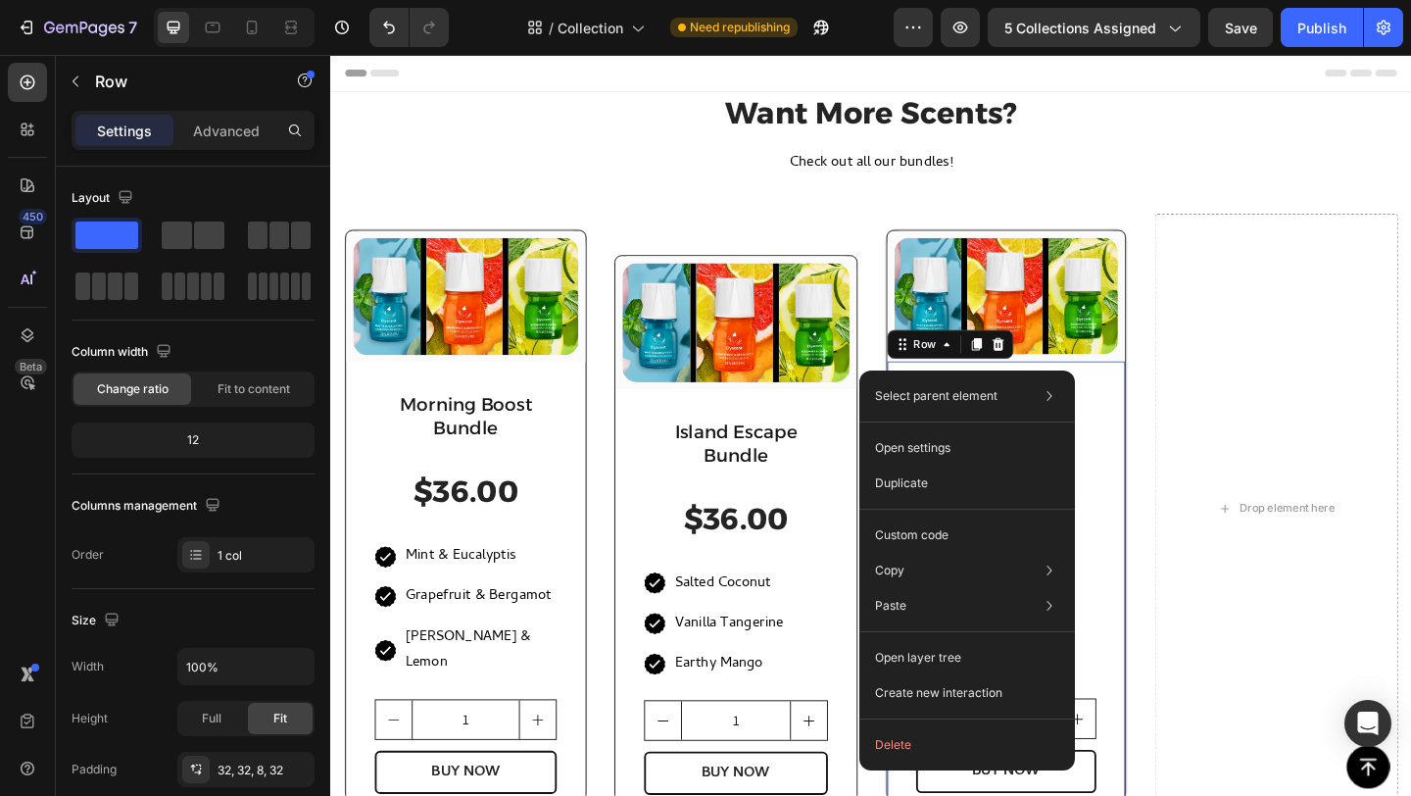
drag, startPoint x: 958, startPoint y: 398, endPoint x: 1237, endPoint y: 425, distance: 280.6
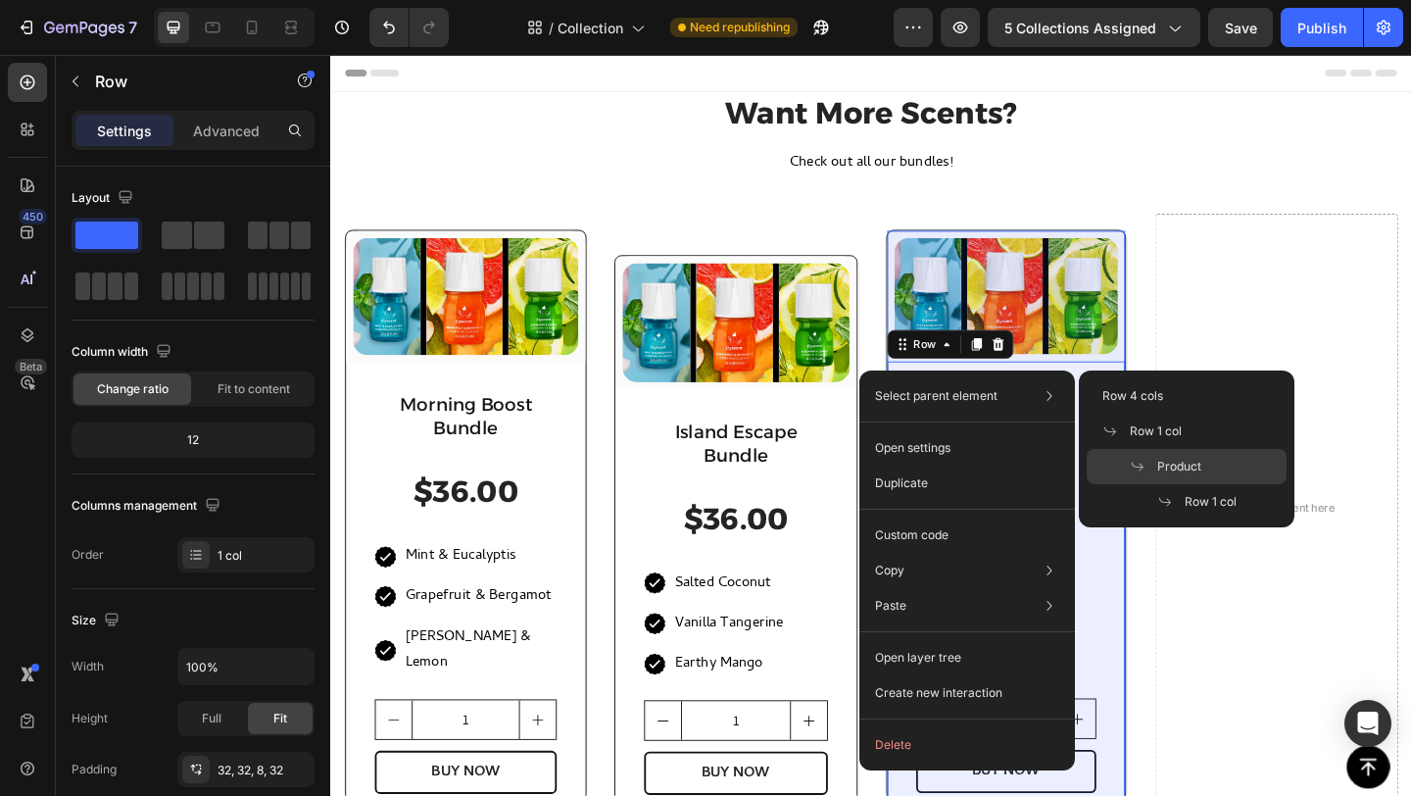
click at [1183, 470] on span "Product" at bounding box center [1179, 467] width 44 height 18
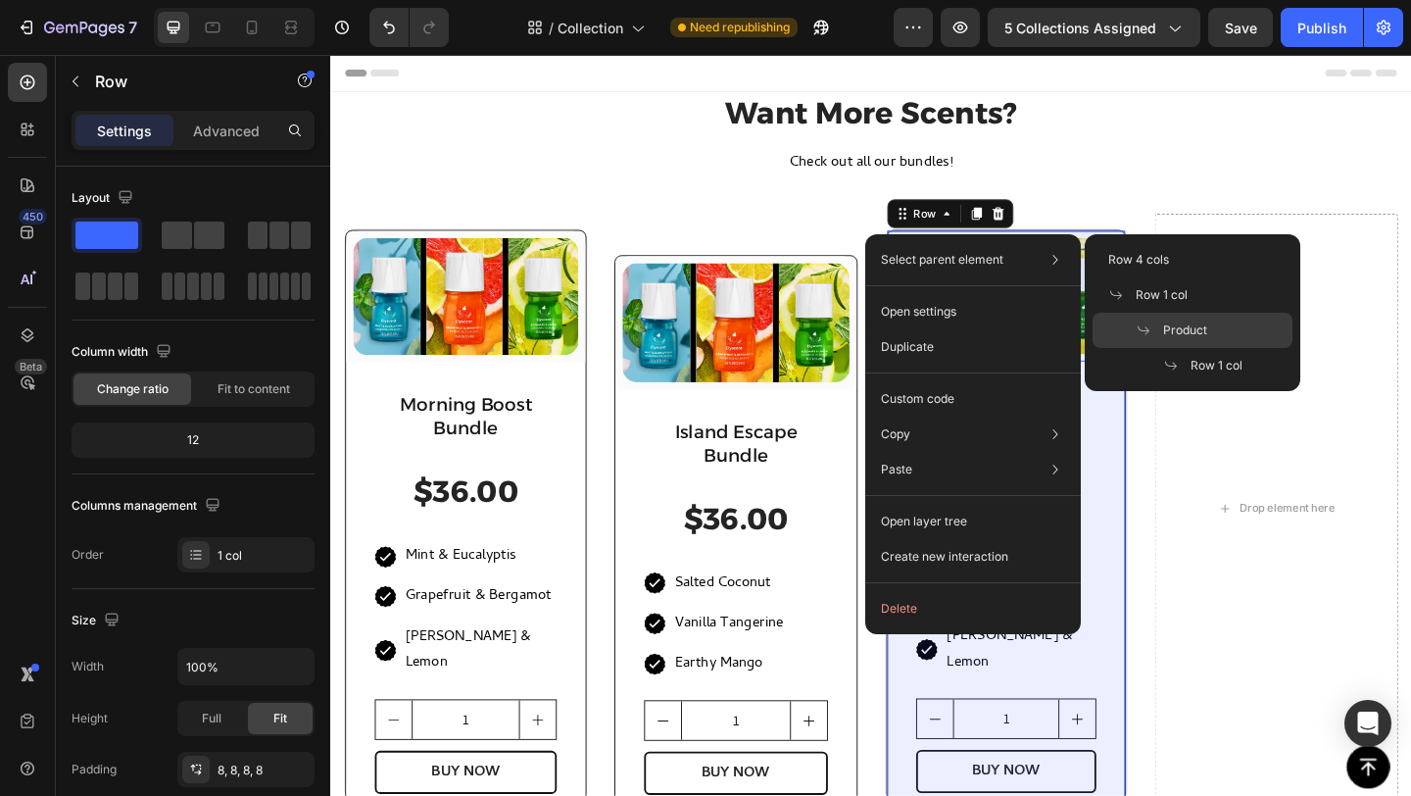
click at [1143, 333] on icon at bounding box center [1144, 330] width 16 height 16
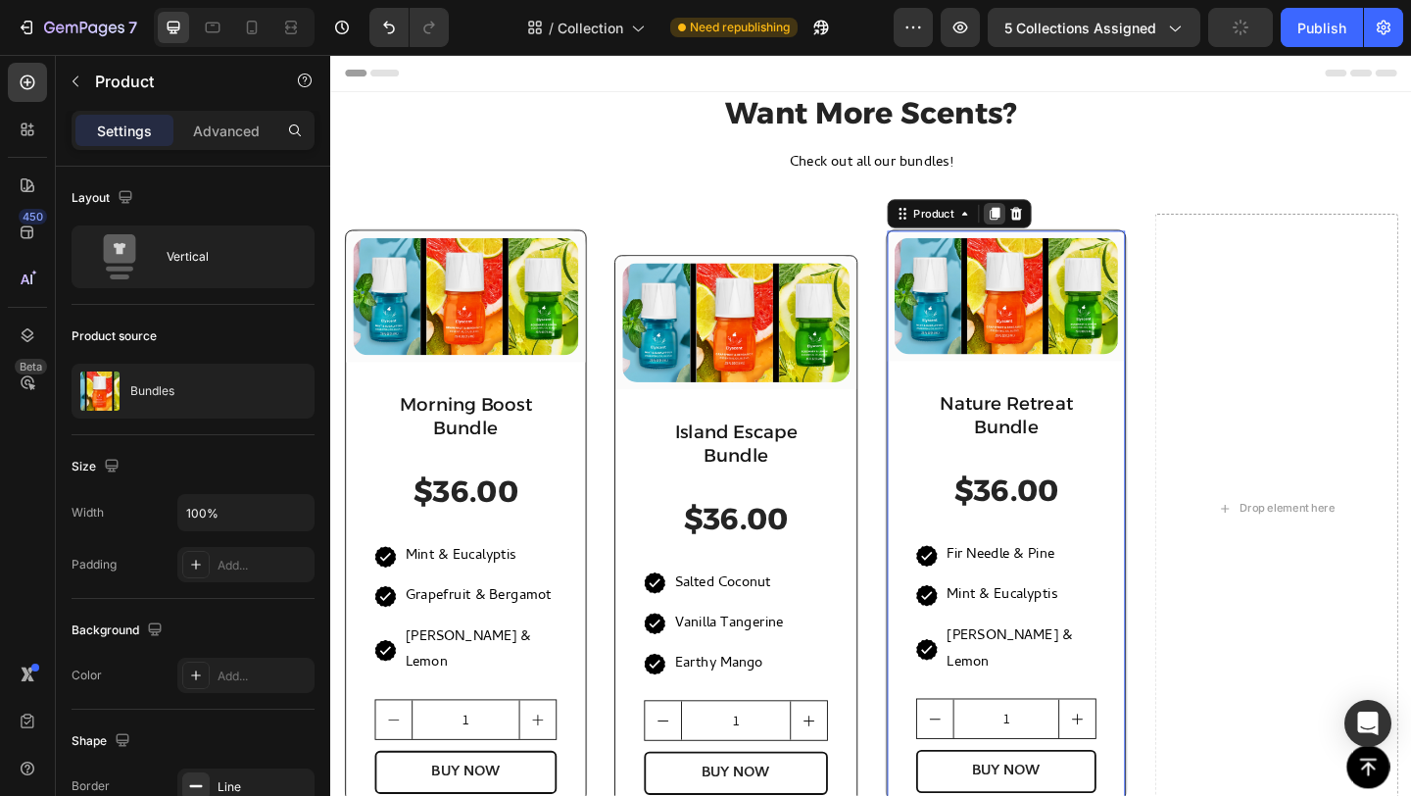
click at [1052, 224] on icon at bounding box center [1052, 227] width 16 height 16
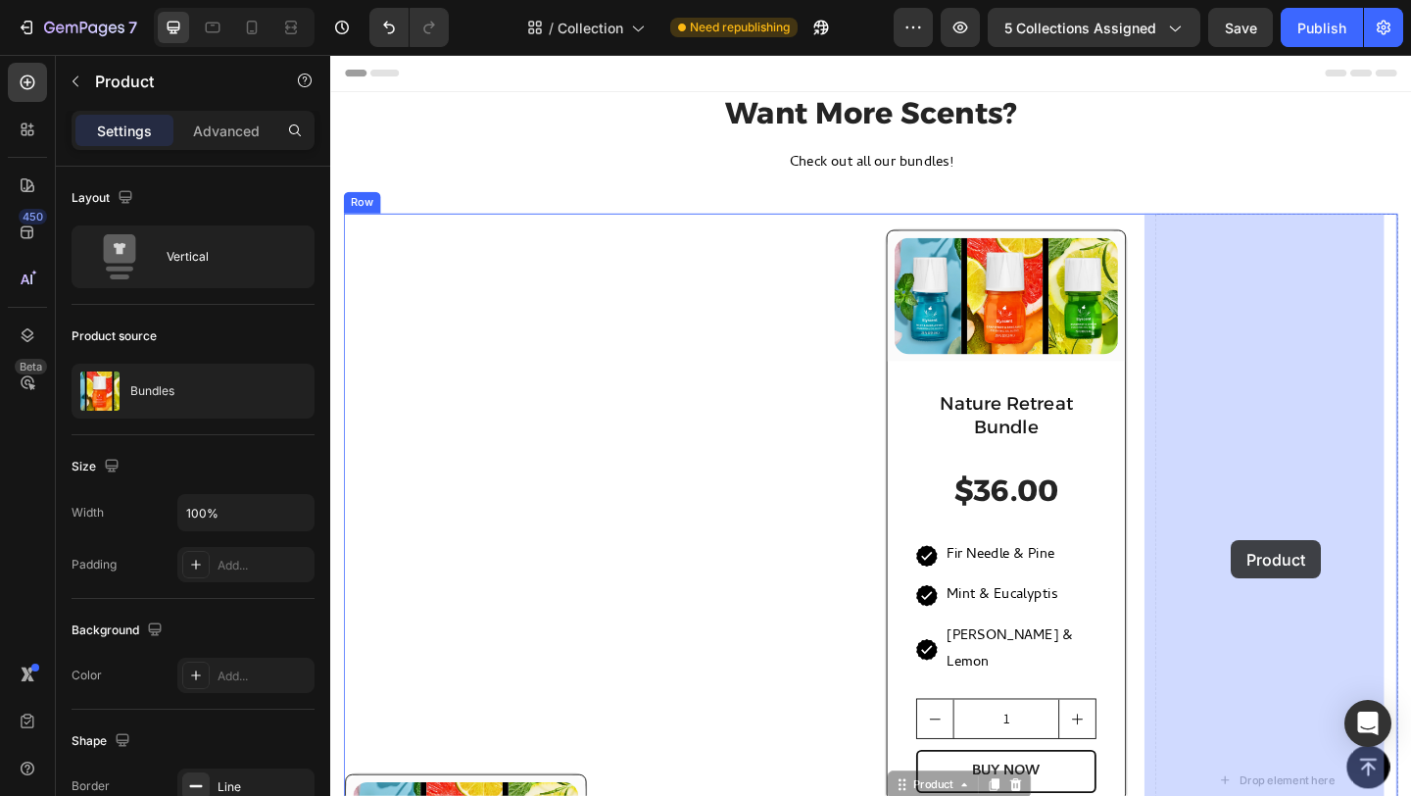
drag, startPoint x: 954, startPoint y: 822, endPoint x: 1314, endPoint y: 561, distance: 444.1
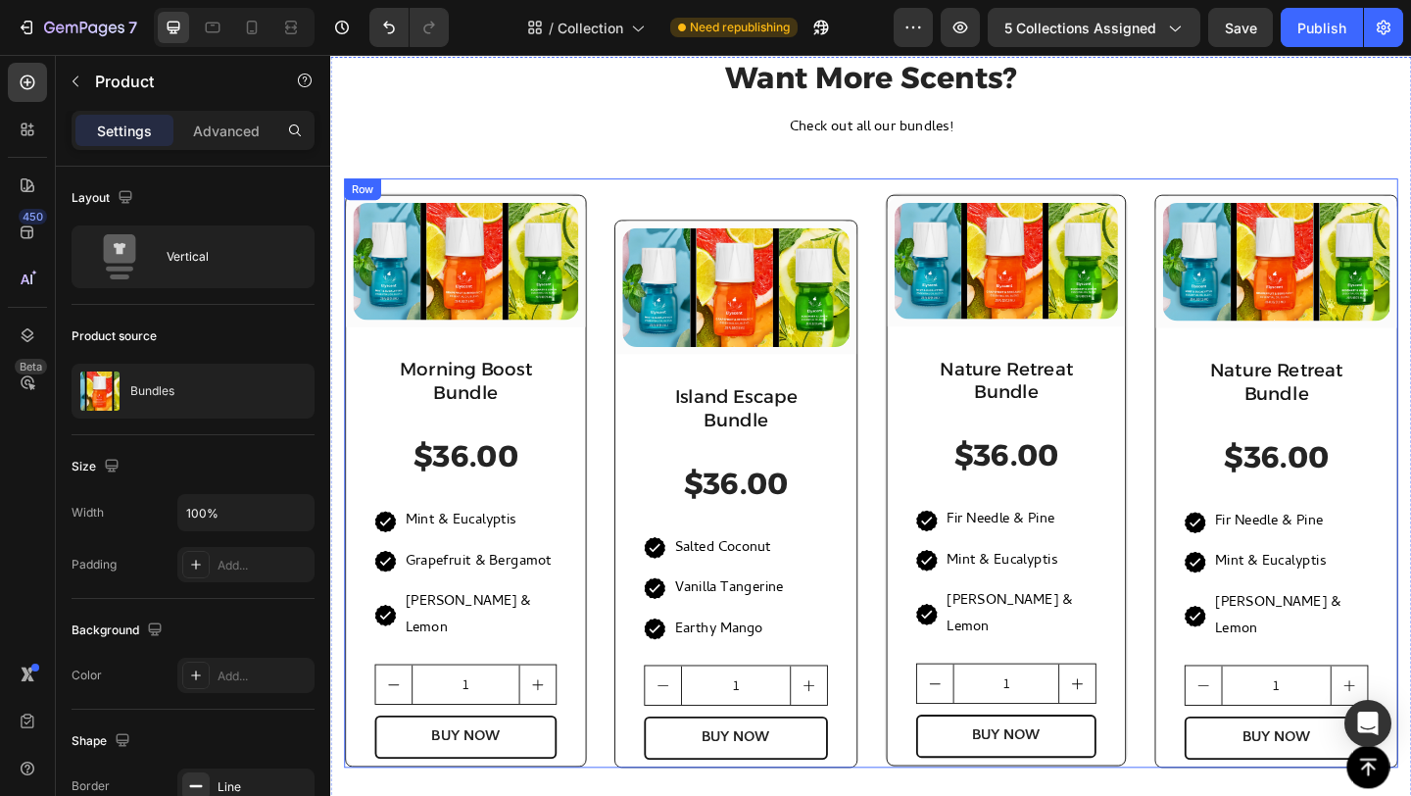
scroll to position [49, 0]
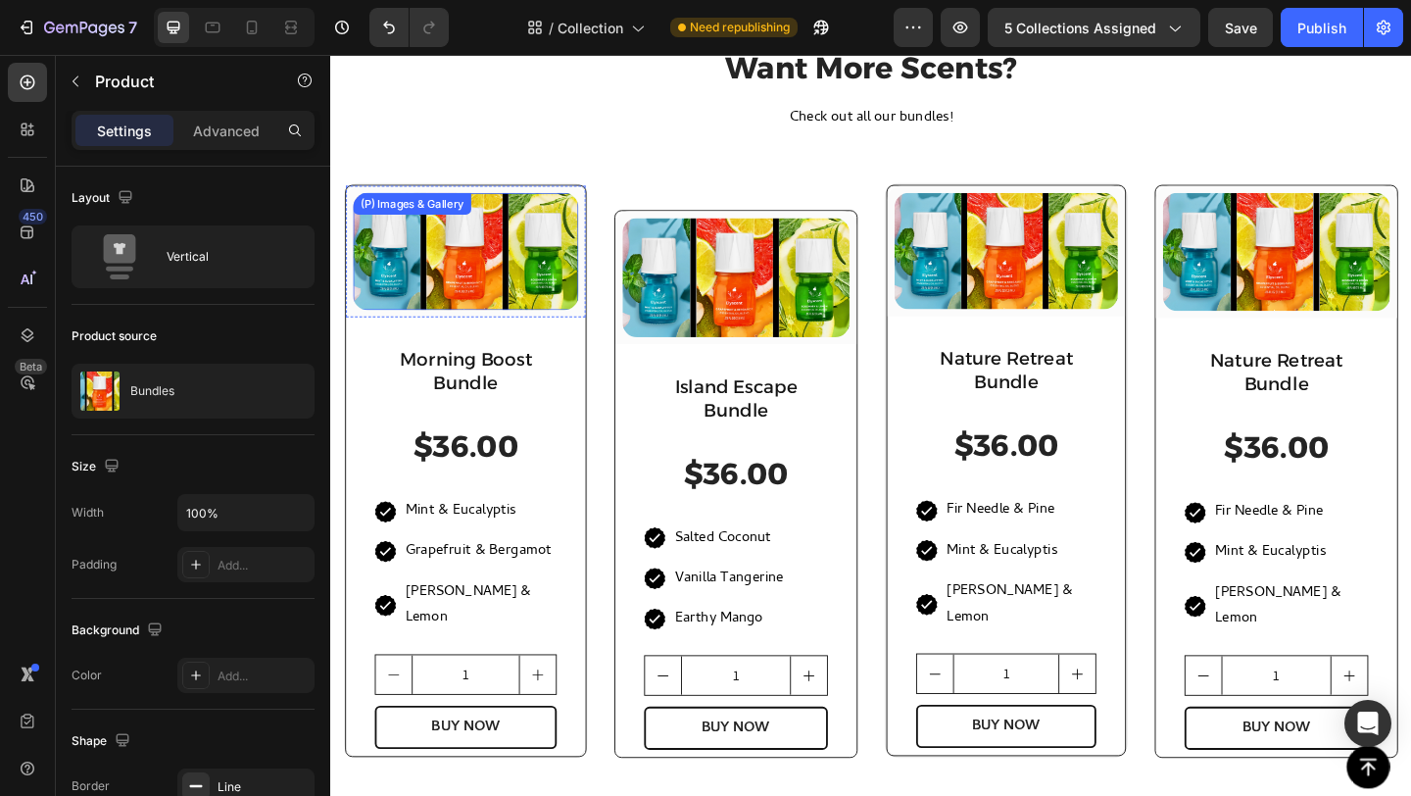
click at [503, 286] on img at bounding box center [477, 269] width 245 height 128
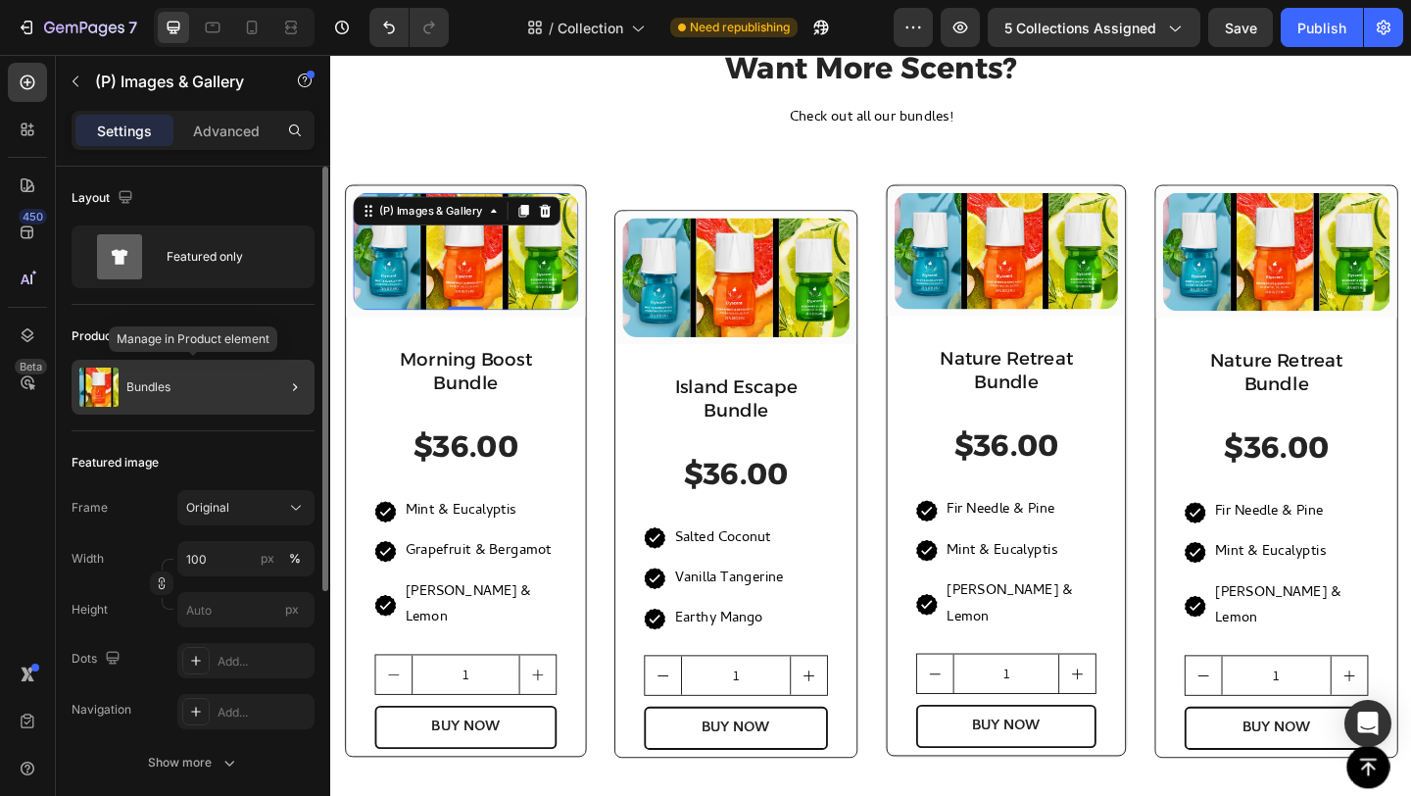
click at [195, 398] on div "Bundles" at bounding box center [193, 387] width 243 height 55
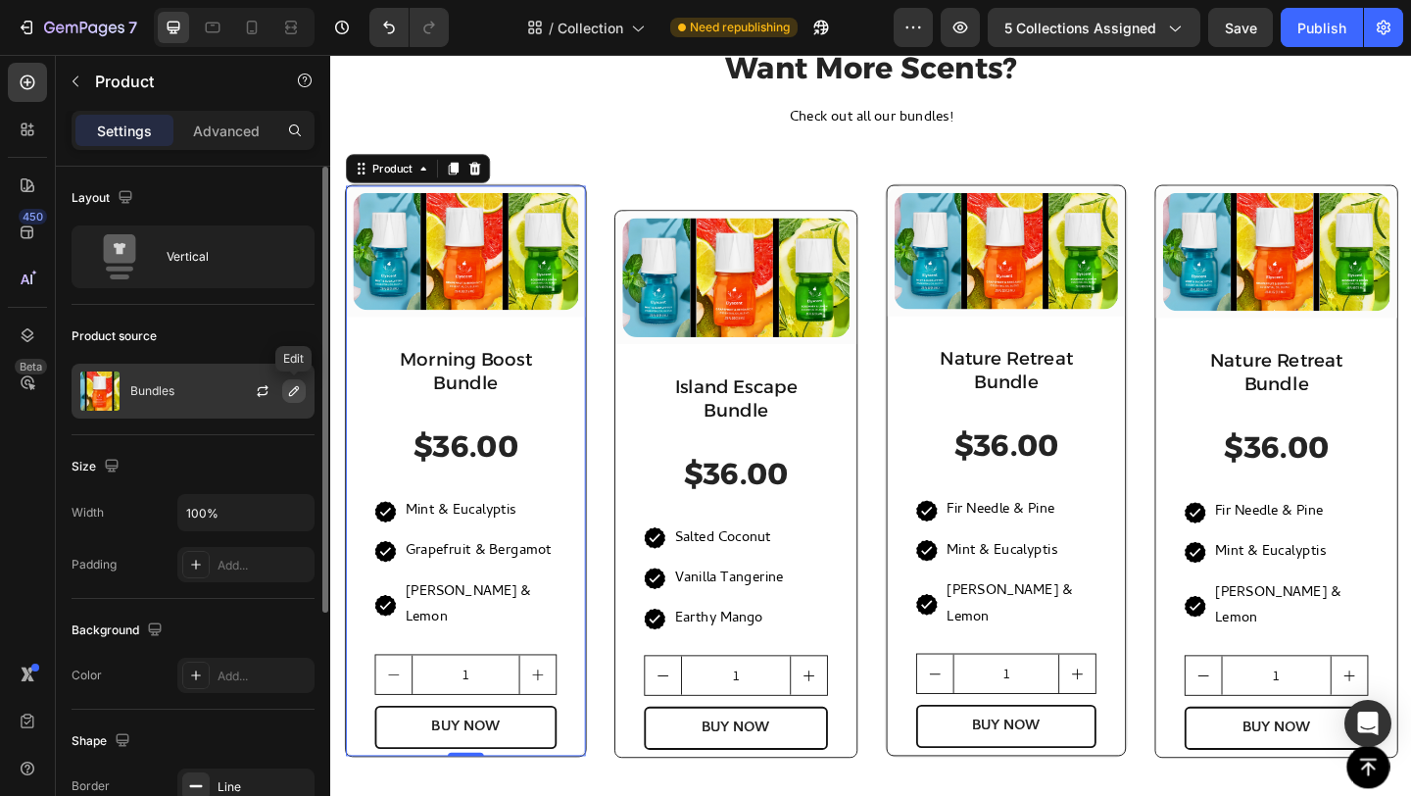
click at [293, 393] on icon "button" at bounding box center [294, 391] width 10 height 10
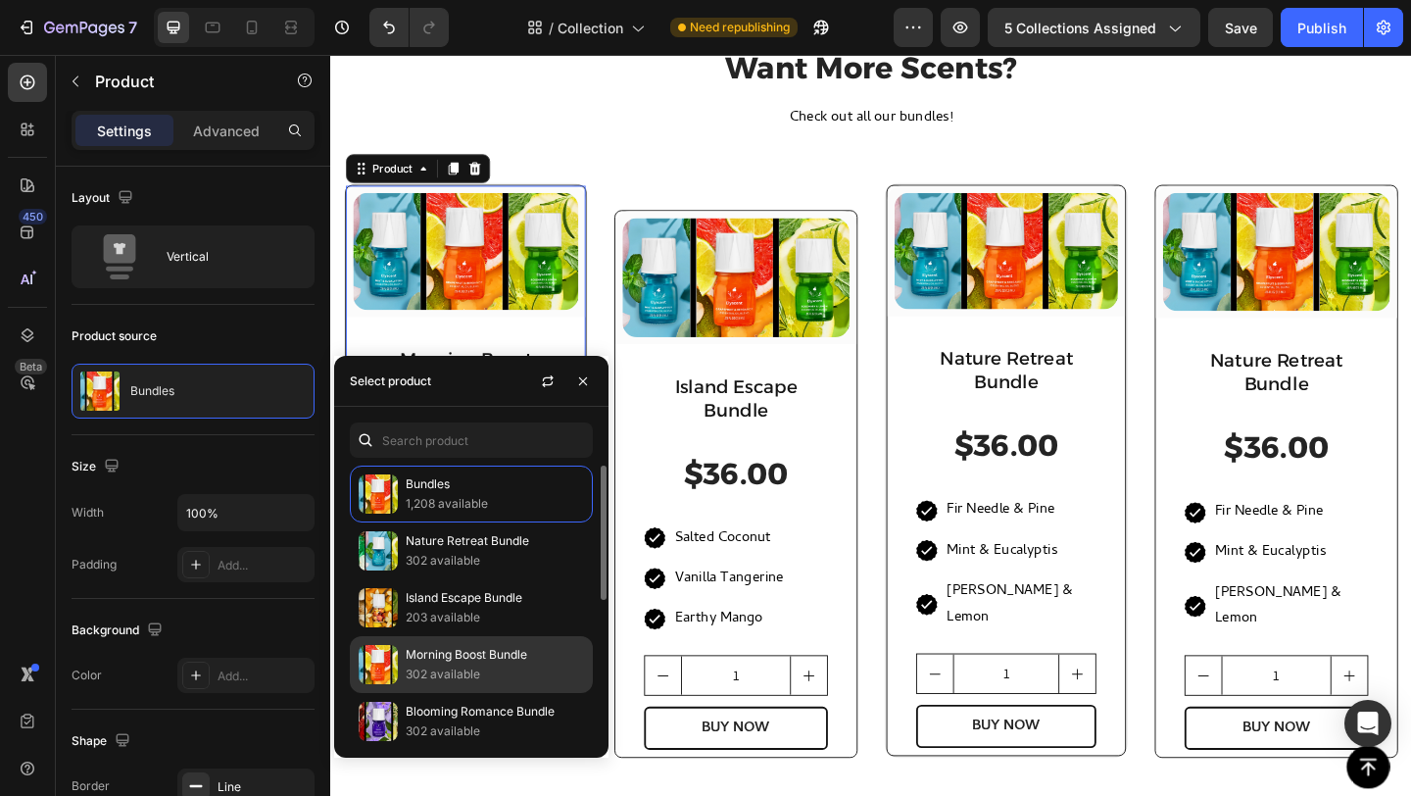
click at [477, 660] on p "Morning Boost Bundle" at bounding box center [495, 655] width 178 height 20
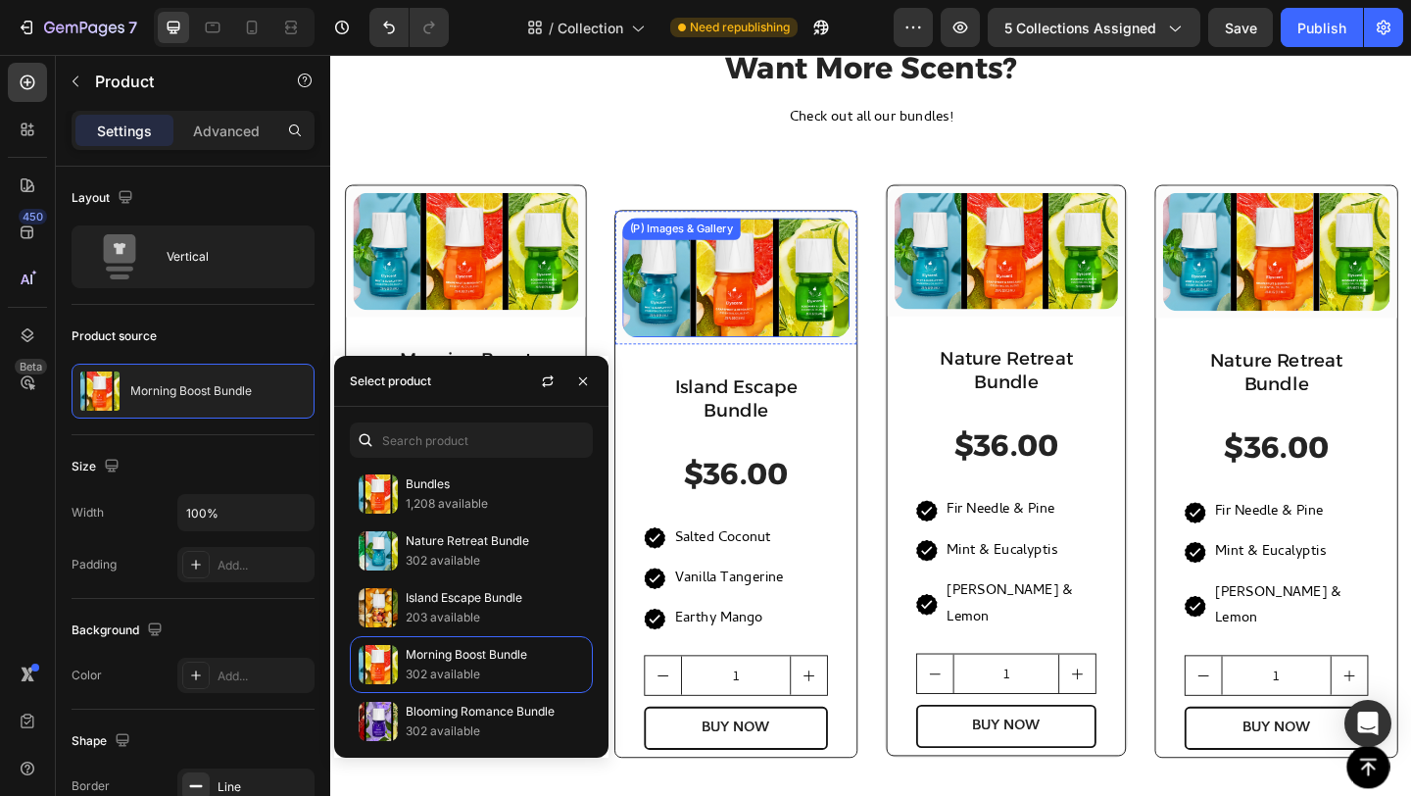
click at [744, 260] on img at bounding box center [771, 296] width 247 height 129
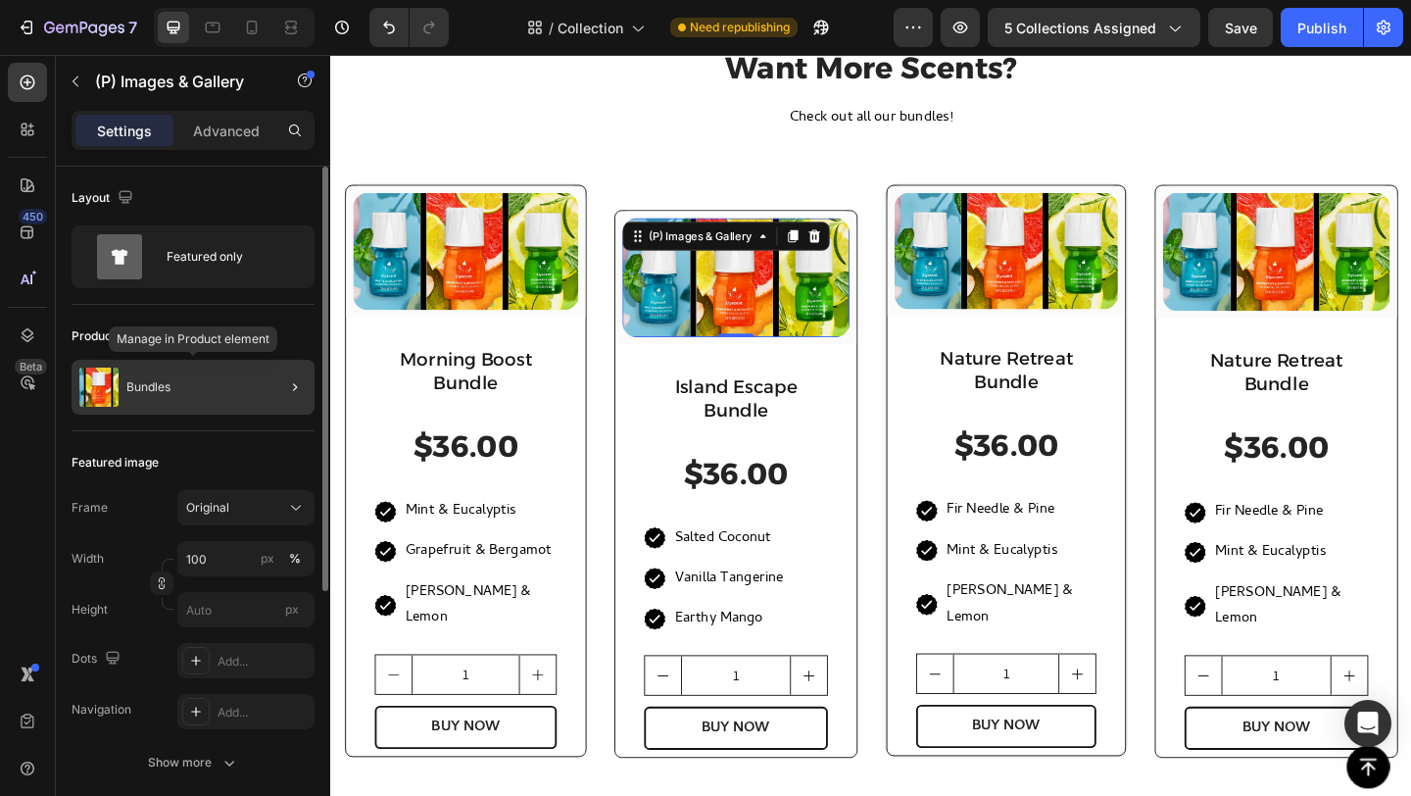
click at [196, 382] on div "Bundles" at bounding box center [193, 387] width 243 height 55
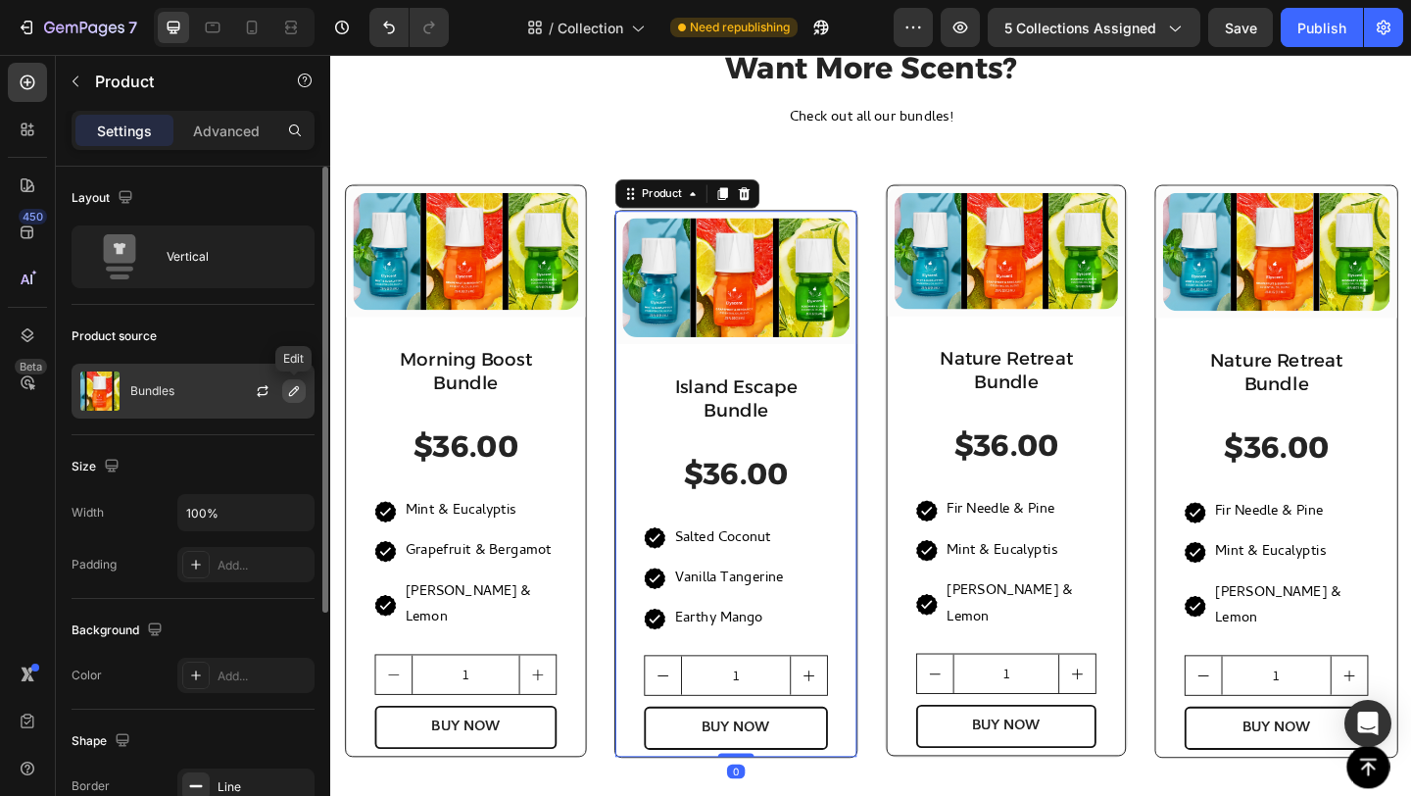
click at [294, 393] on icon "button" at bounding box center [294, 391] width 16 height 16
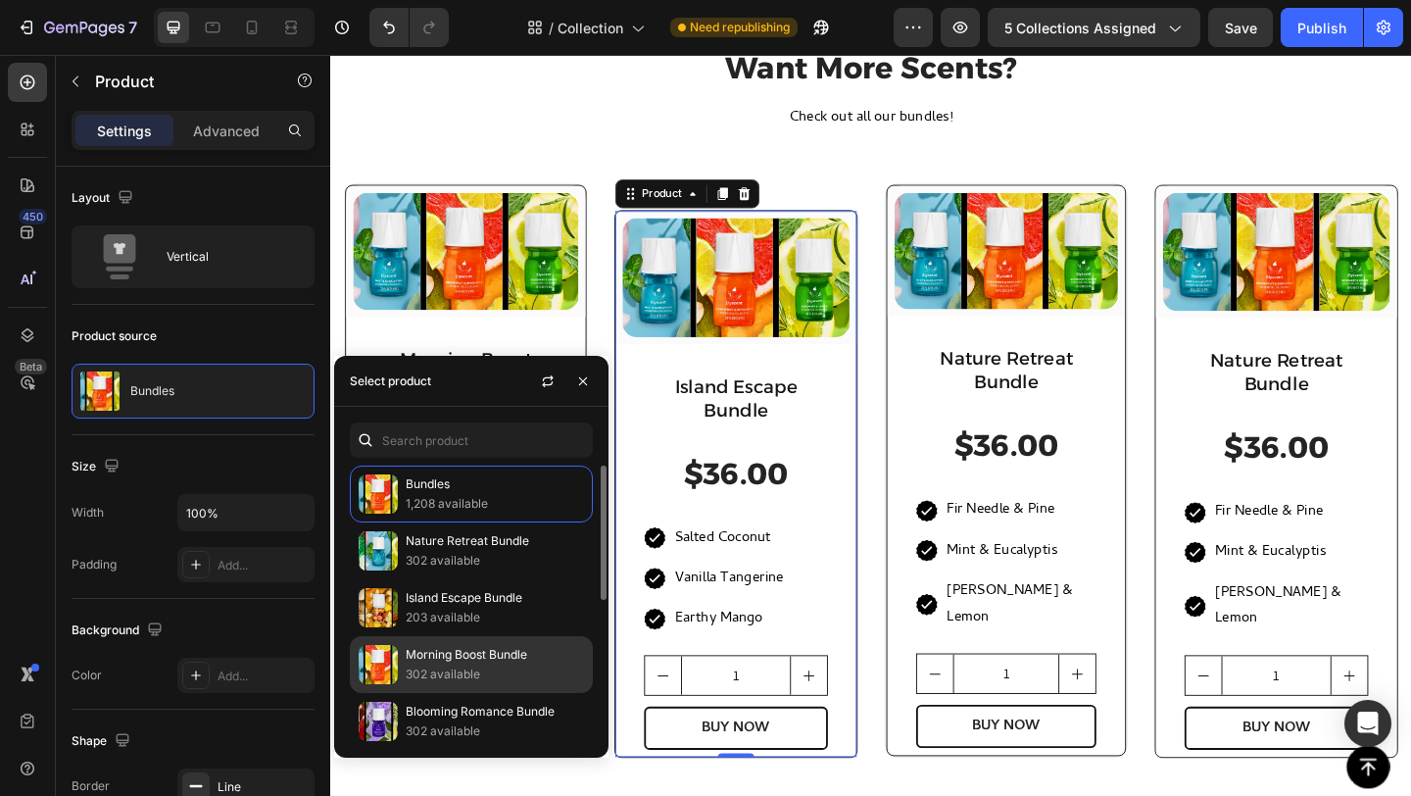
click at [468, 673] on p "302 available" at bounding box center [495, 674] width 178 height 20
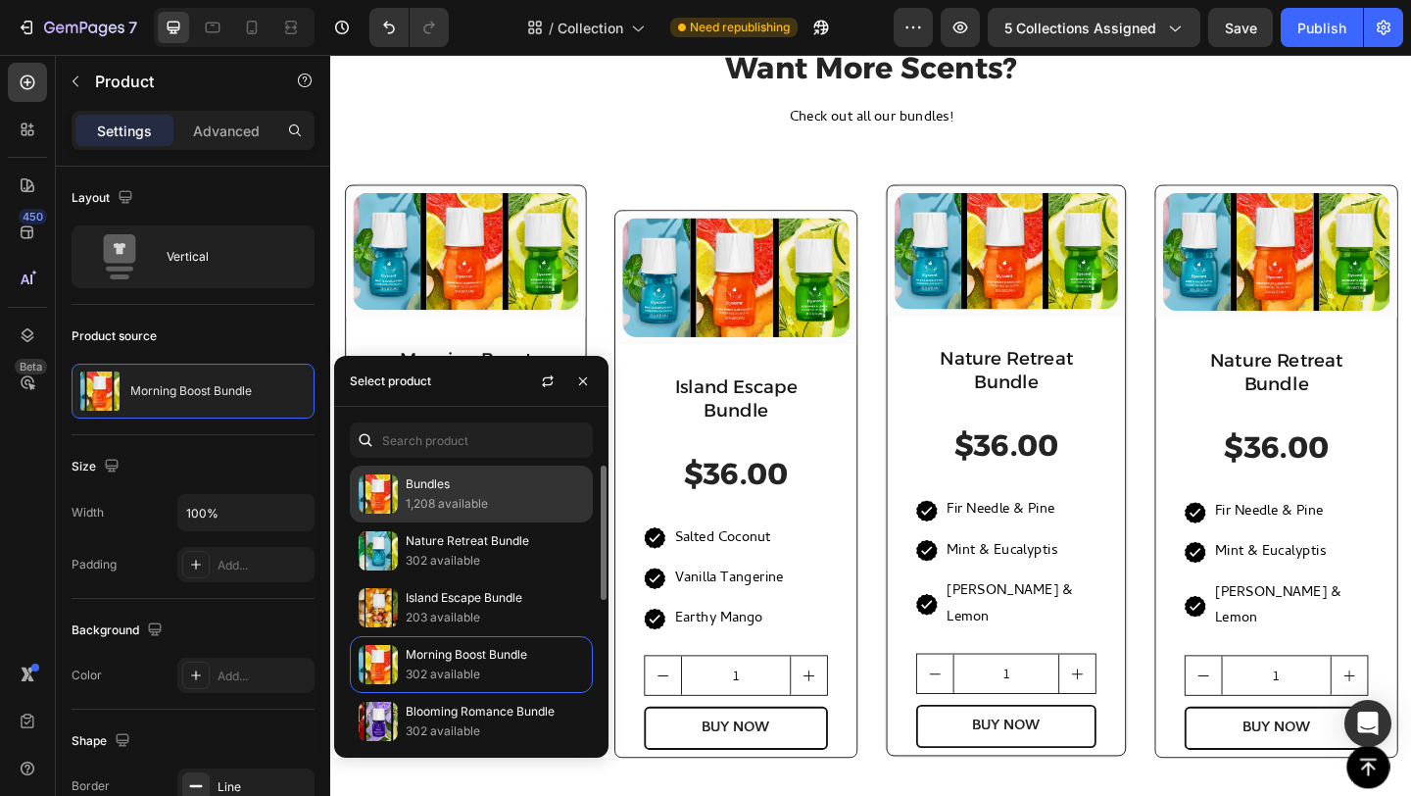
click at [464, 489] on p "Bundles" at bounding box center [495, 484] width 178 height 20
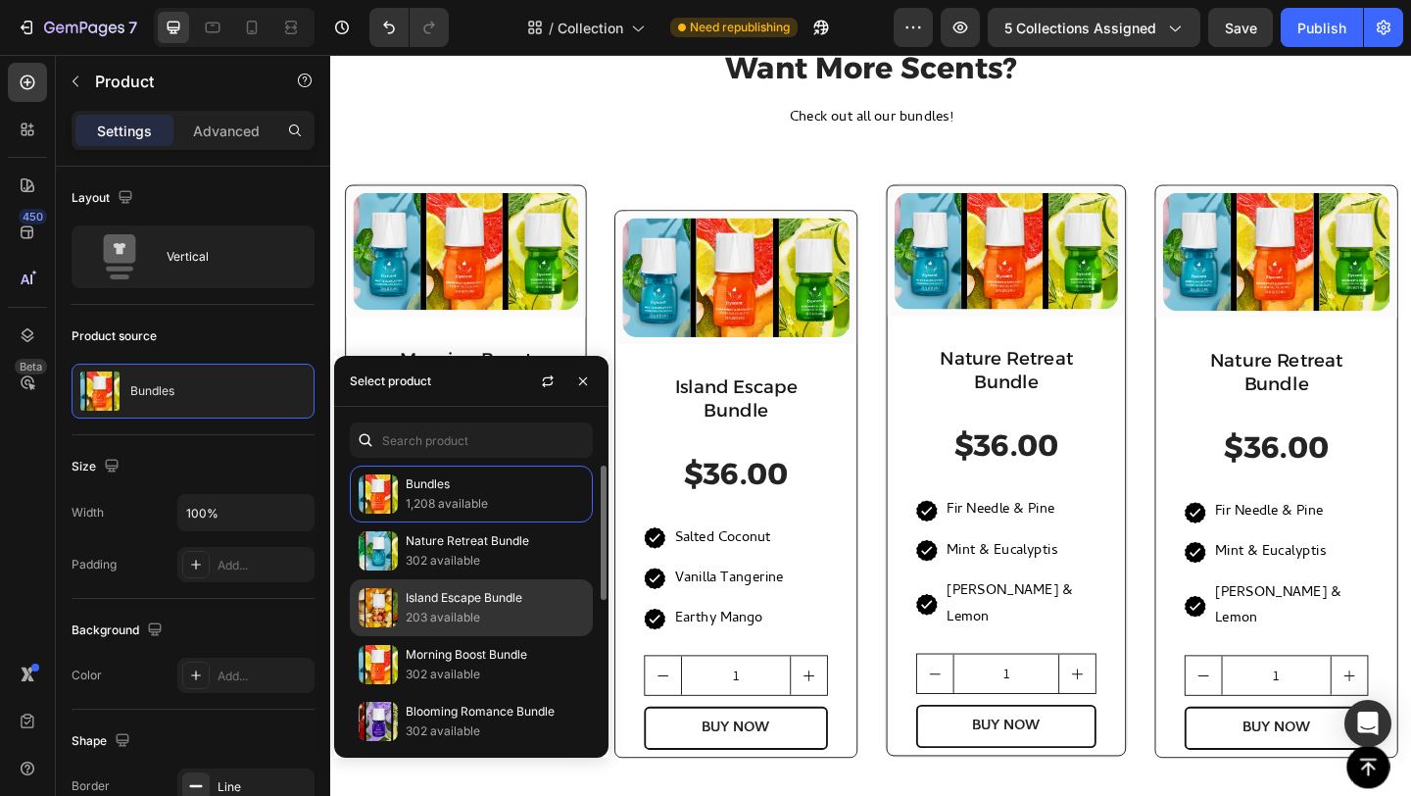
click at [448, 612] on p "203 available" at bounding box center [495, 617] width 178 height 20
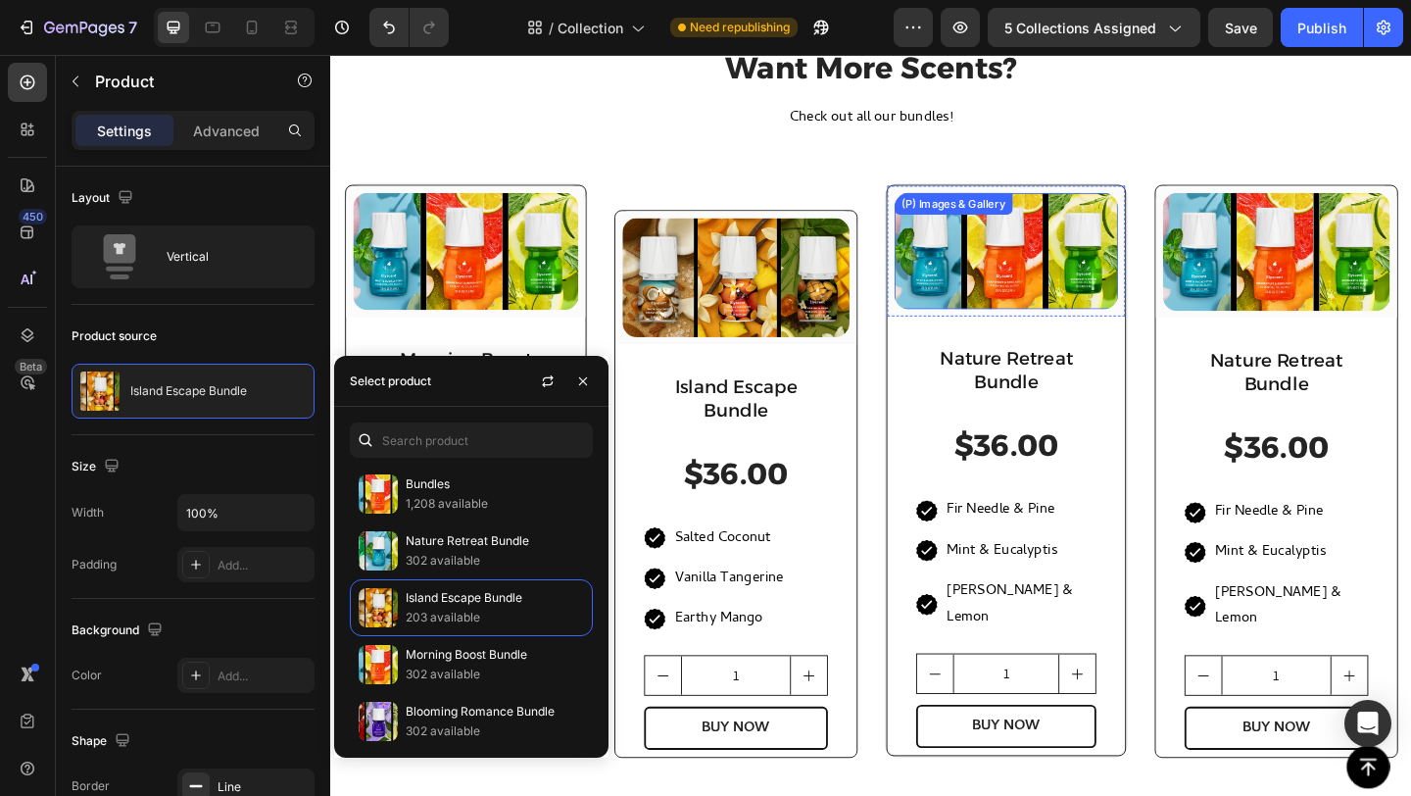
click at [1026, 262] on img at bounding box center [1065, 268] width 243 height 127
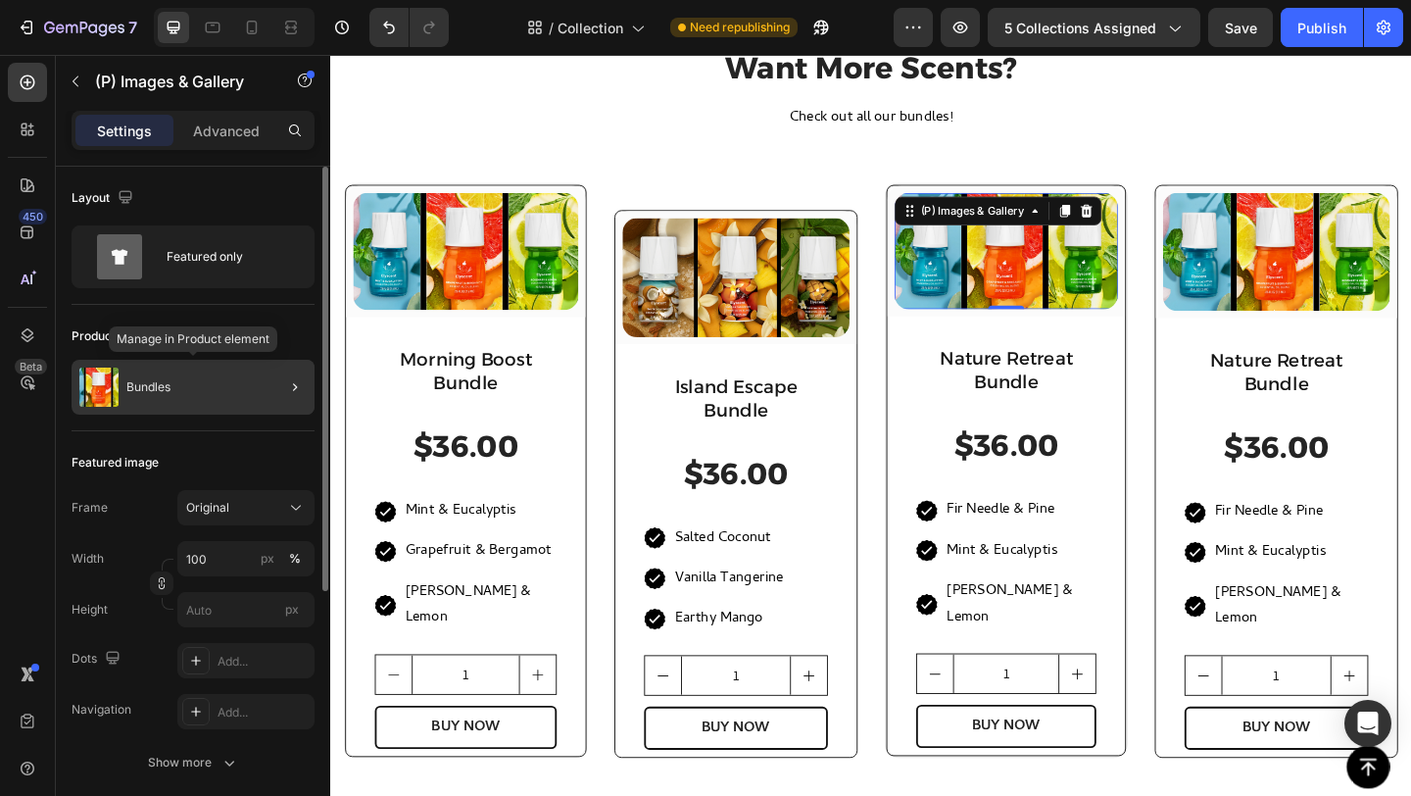
click at [172, 389] on div "Bundles" at bounding box center [193, 387] width 243 height 55
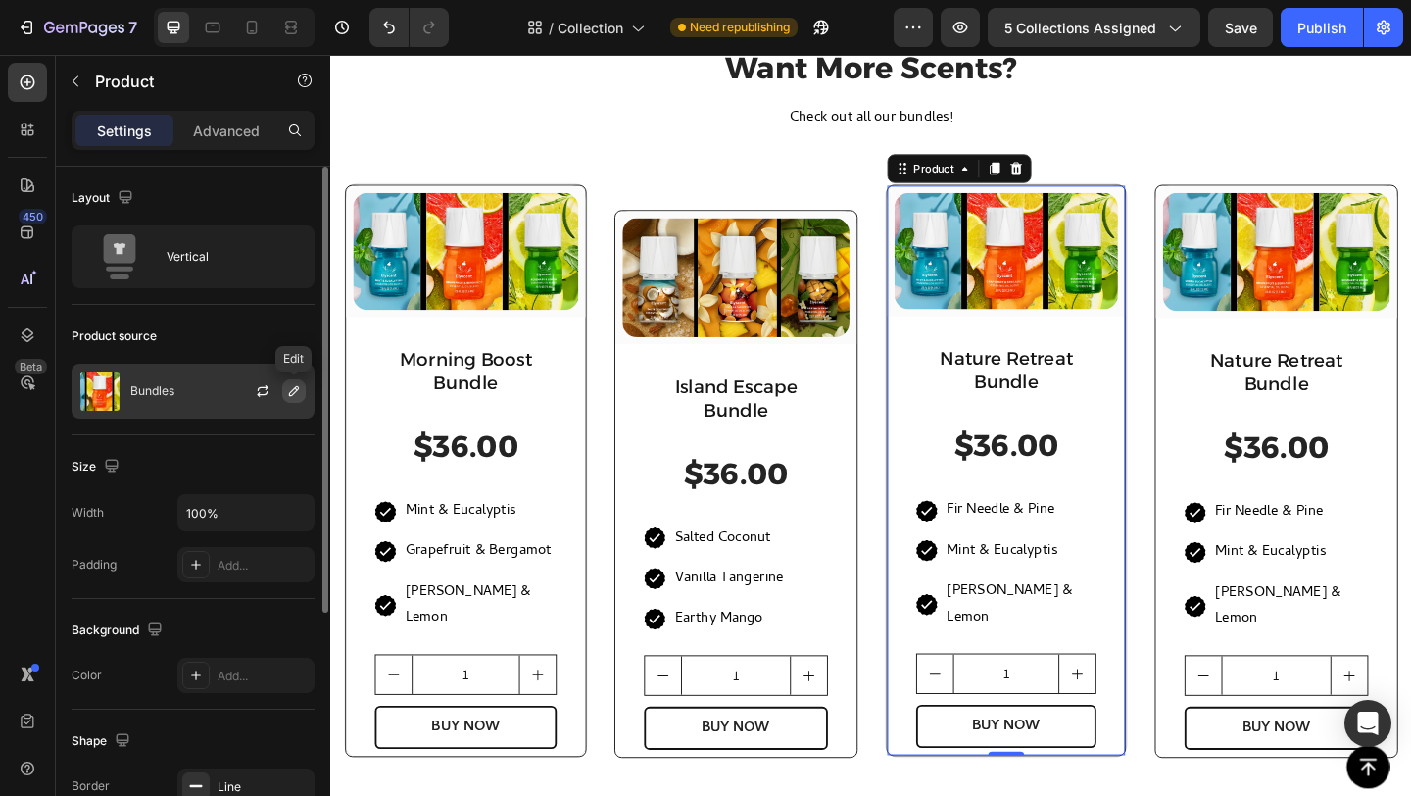
click at [296, 388] on icon "button" at bounding box center [294, 391] width 10 height 10
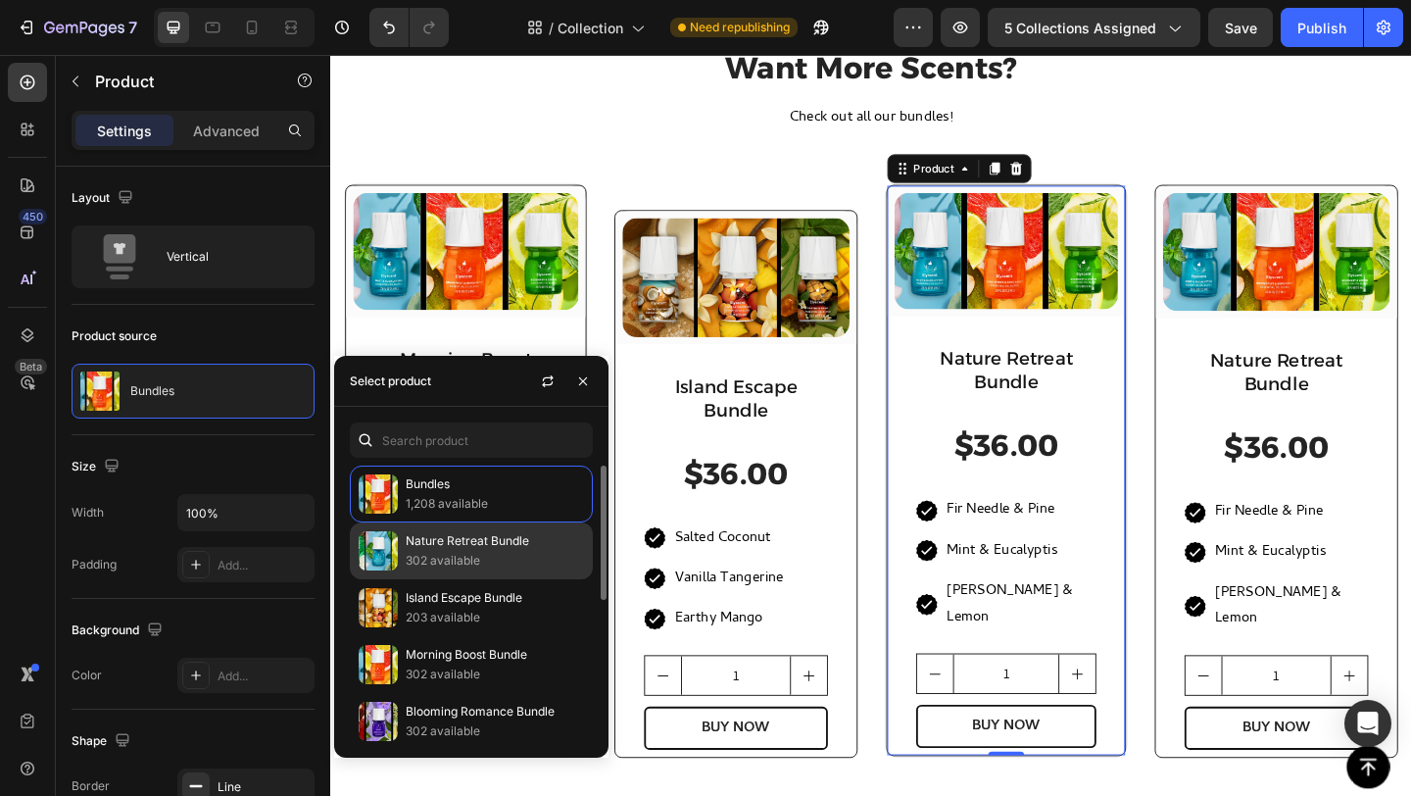
click at [414, 558] on p "302 available" at bounding box center [495, 561] width 178 height 20
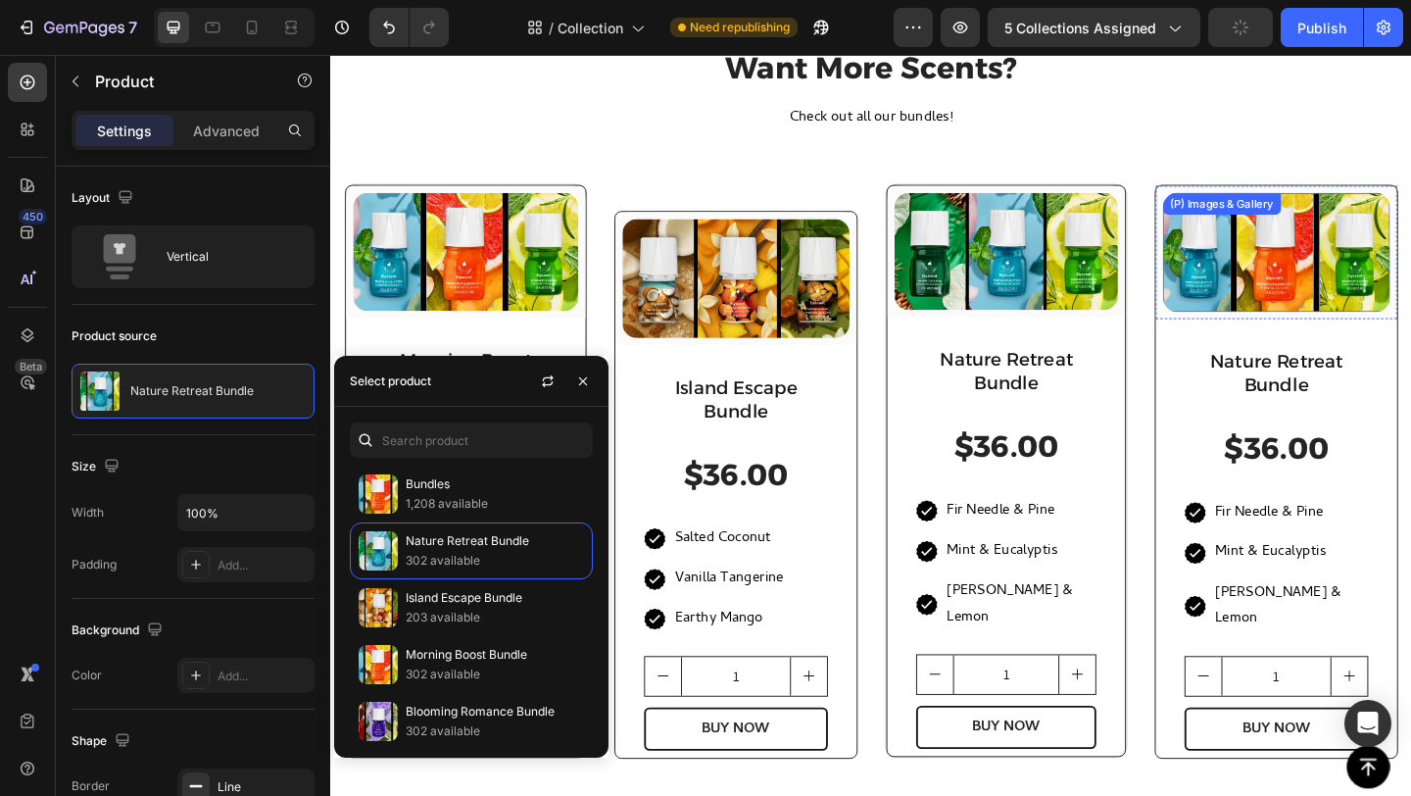
click at [1321, 286] on img at bounding box center [1359, 269] width 247 height 129
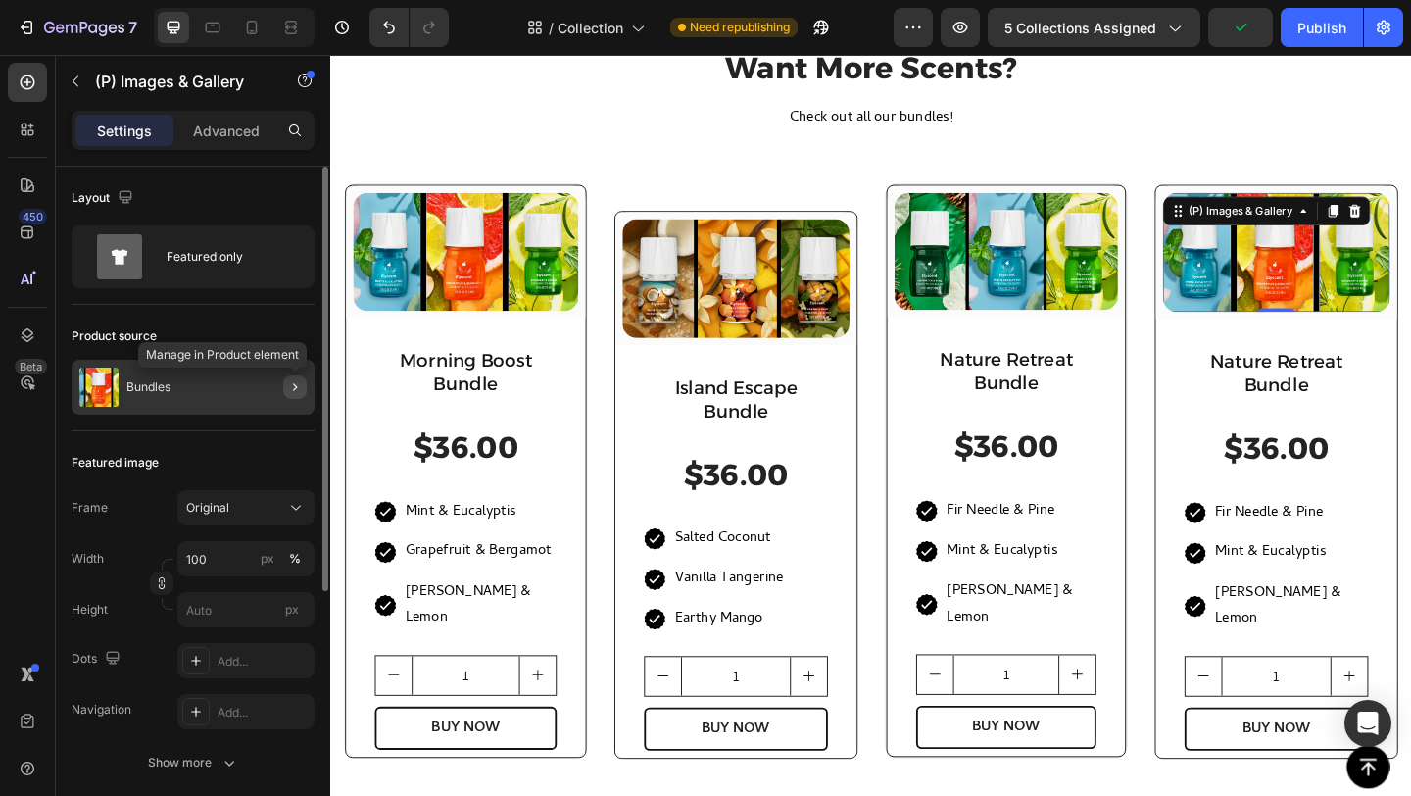
click at [294, 390] on icon "button" at bounding box center [295, 387] width 16 height 16
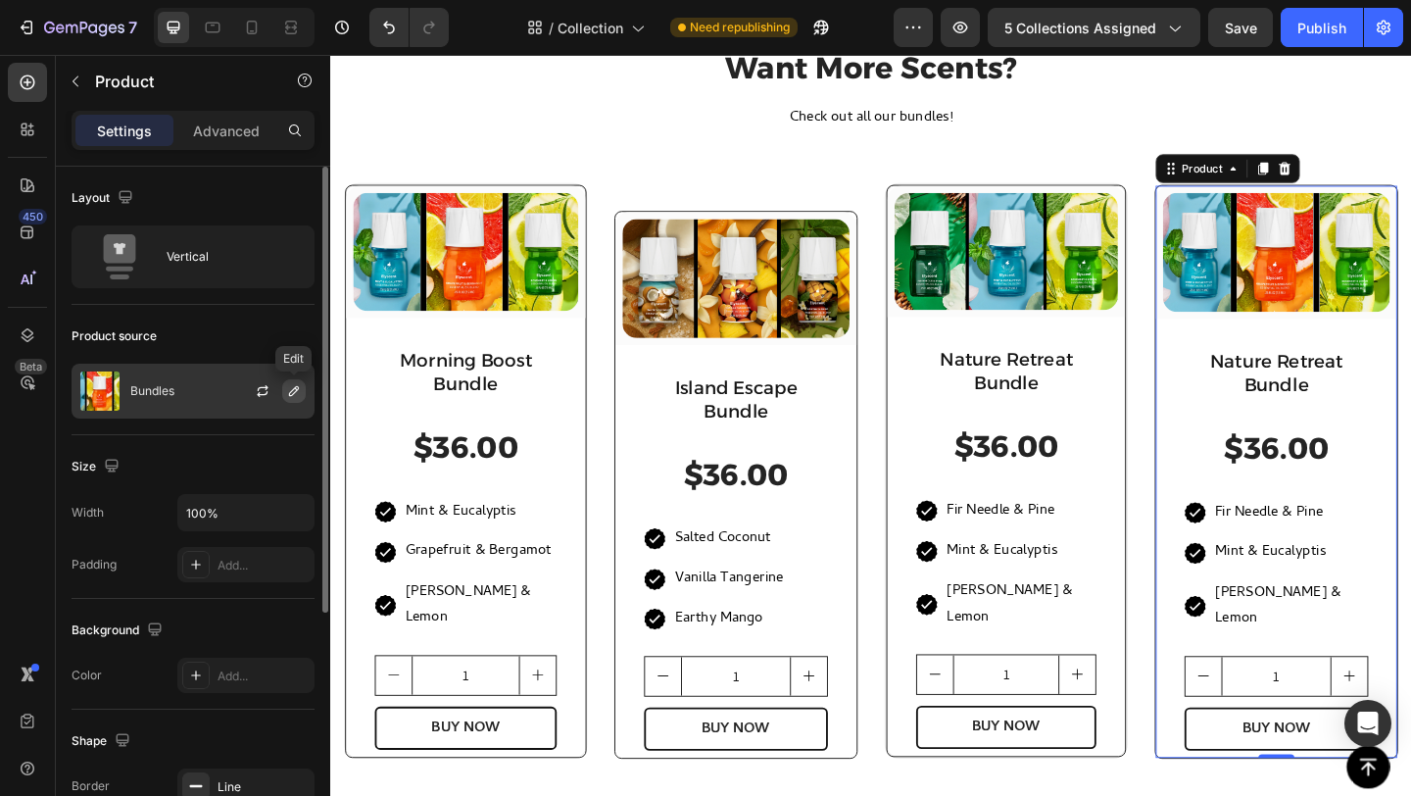
click at [295, 391] on icon "button" at bounding box center [294, 391] width 10 height 10
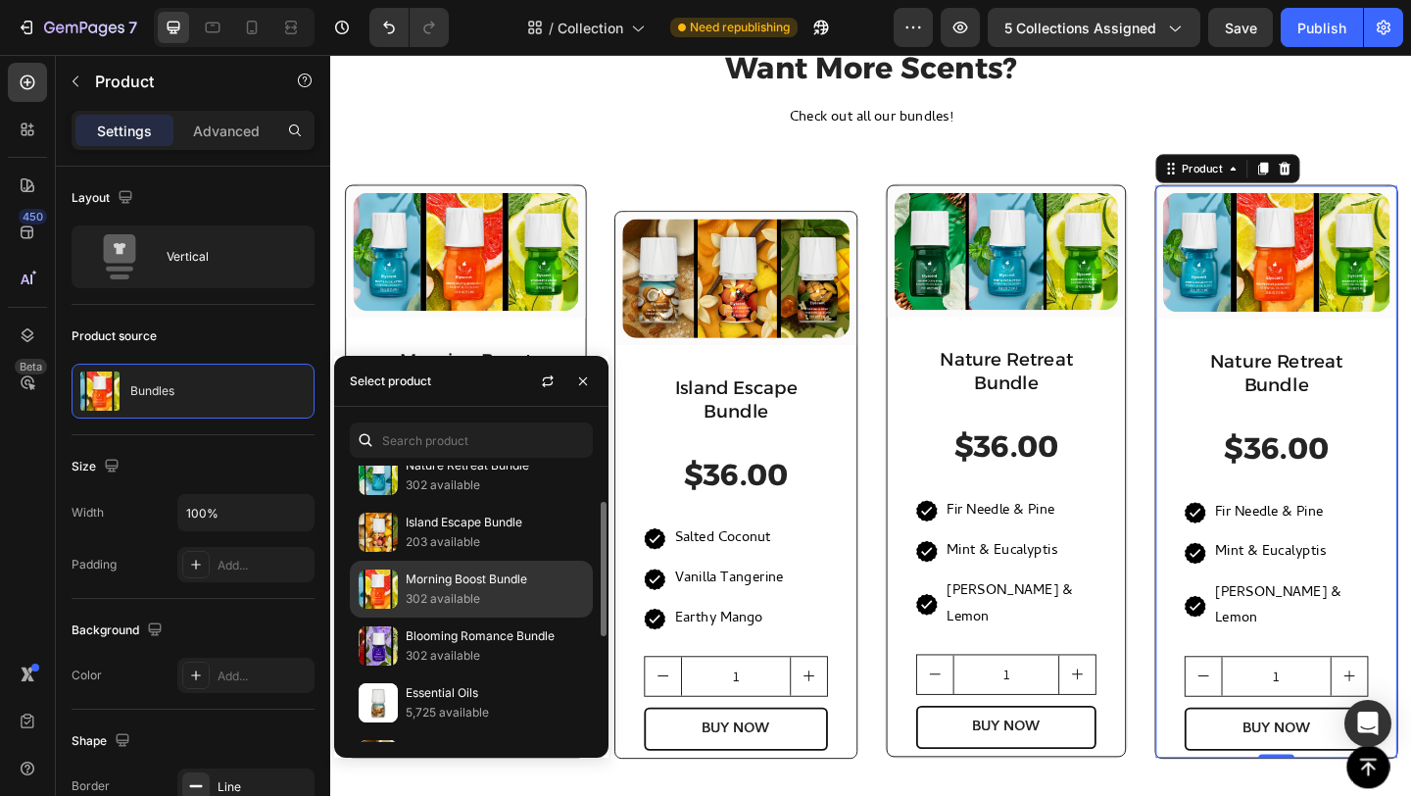
scroll to position [79, 0]
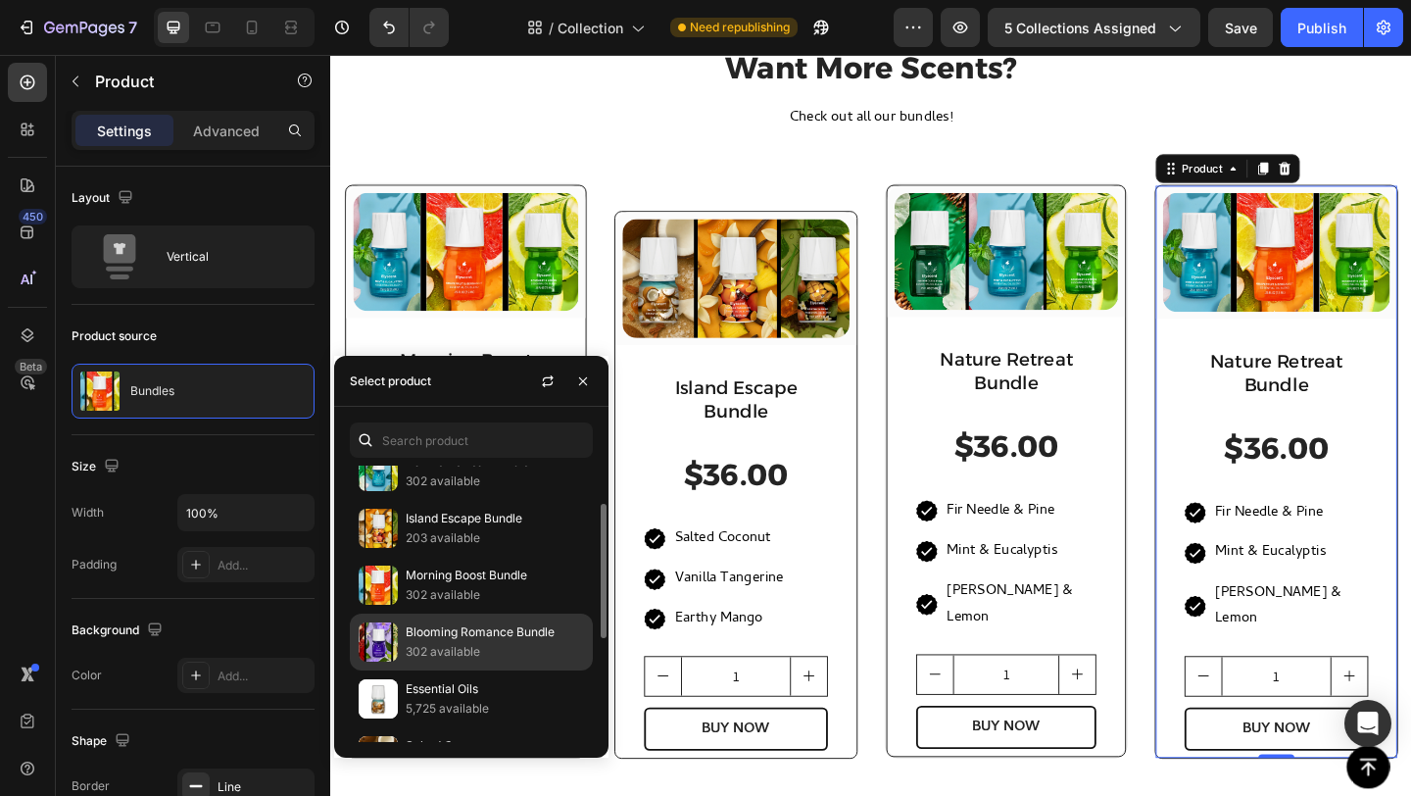
click at [447, 644] on p "302 available" at bounding box center [495, 652] width 178 height 20
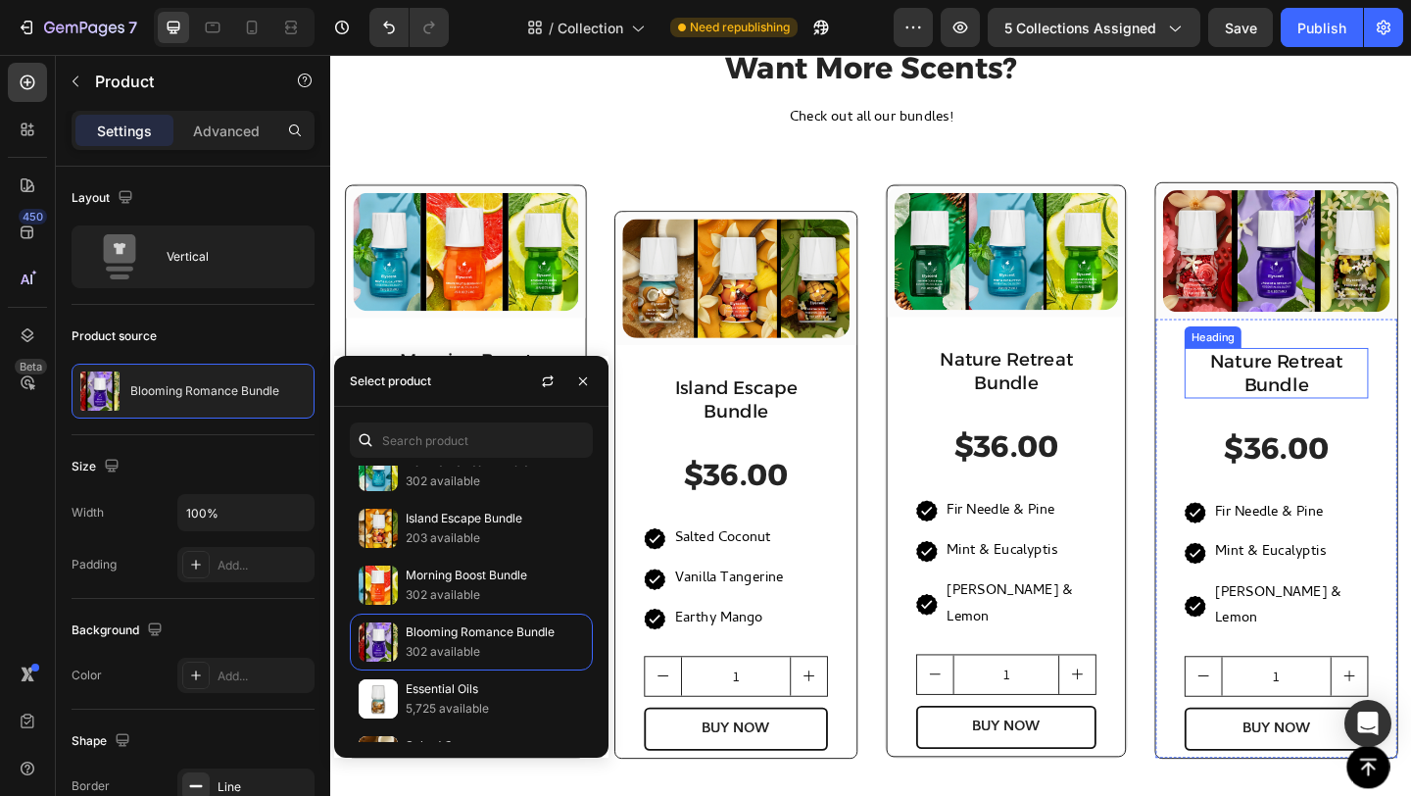
click at [1362, 401] on h2 "Nature Retreat Bundle" at bounding box center [1359, 400] width 200 height 55
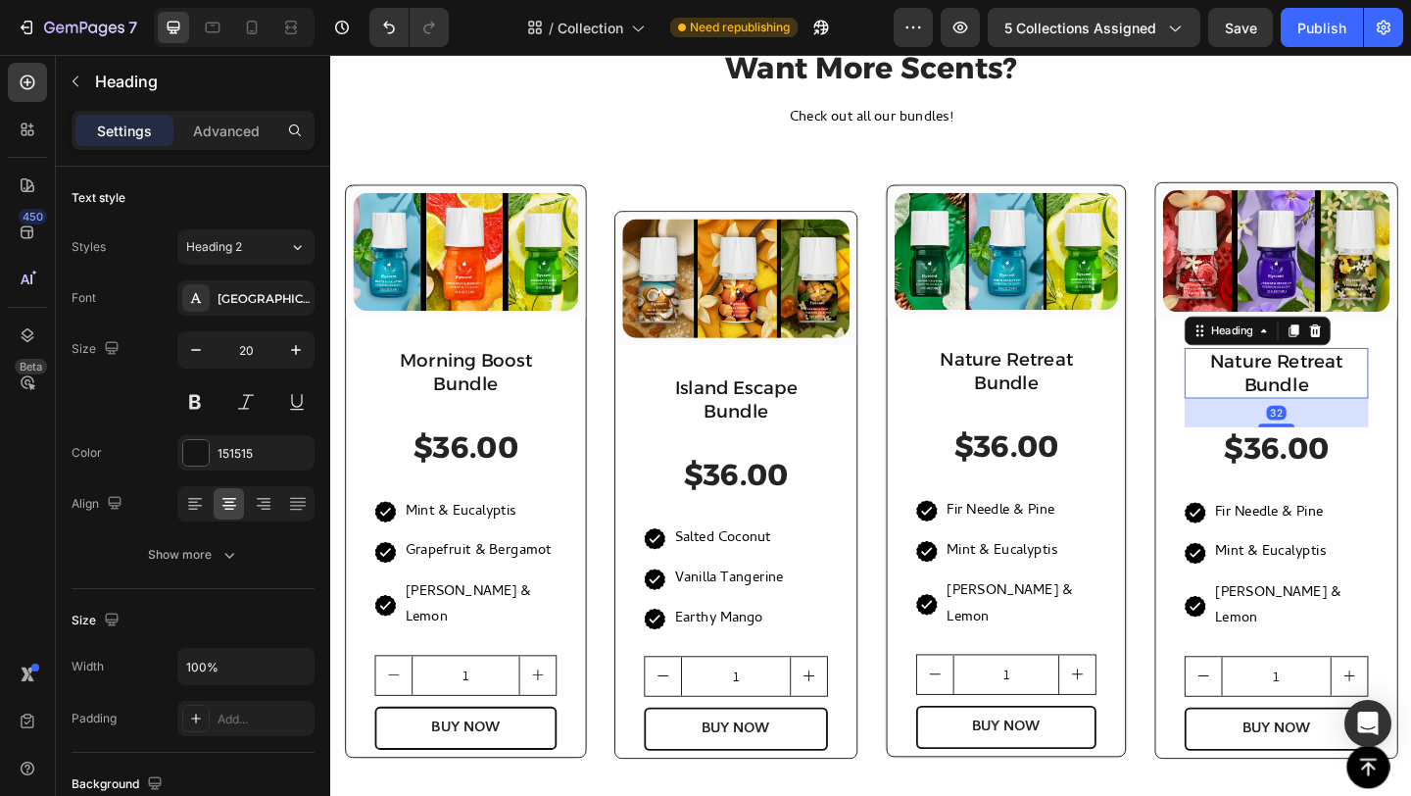
click at [1366, 402] on h2 "Nature Retreat Bundle" at bounding box center [1359, 400] width 200 height 55
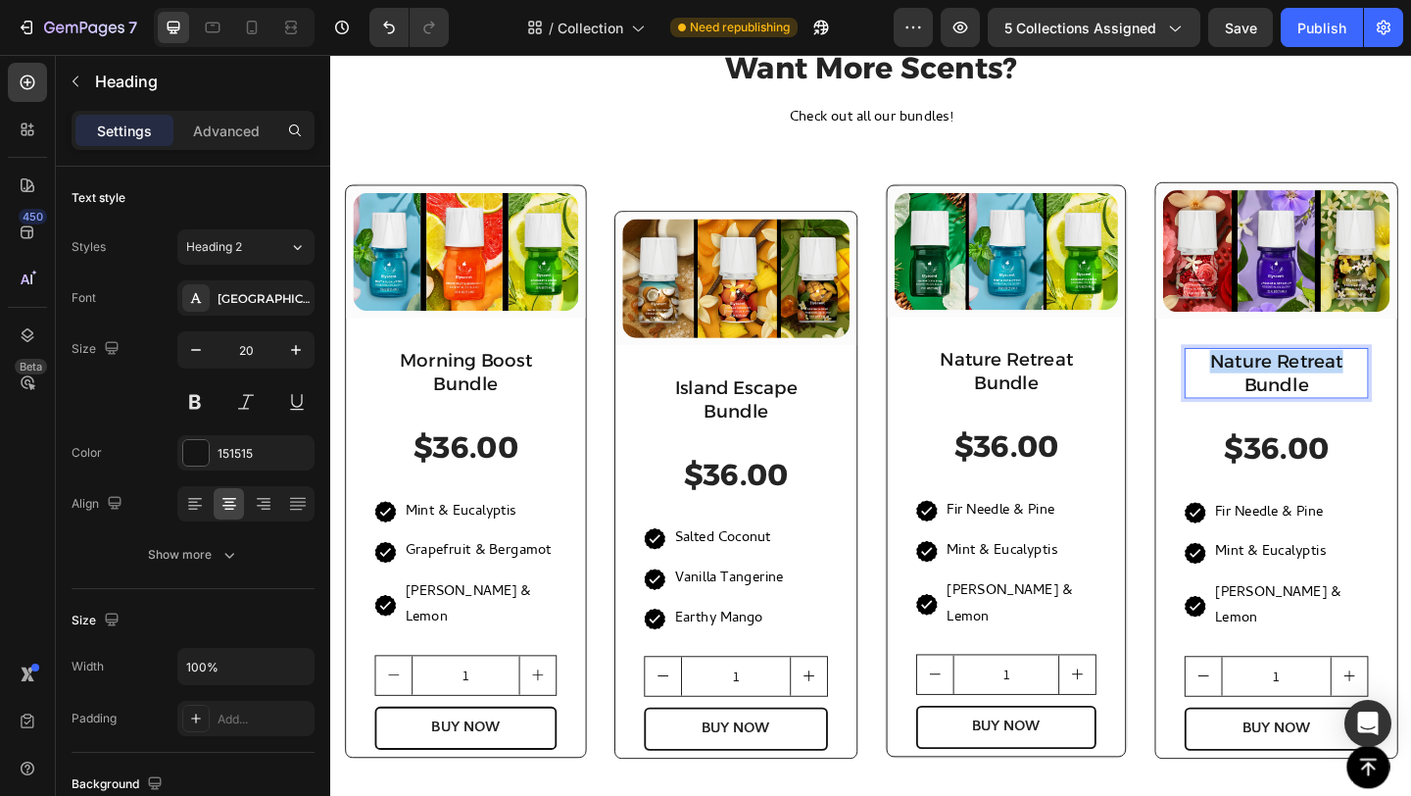
drag, startPoint x: 1410, startPoint y: 384, endPoint x: 1272, endPoint y: 391, distance: 138.3
click at [1272, 391] on p "Nature Retreat Bundle" at bounding box center [1359, 400] width 196 height 51
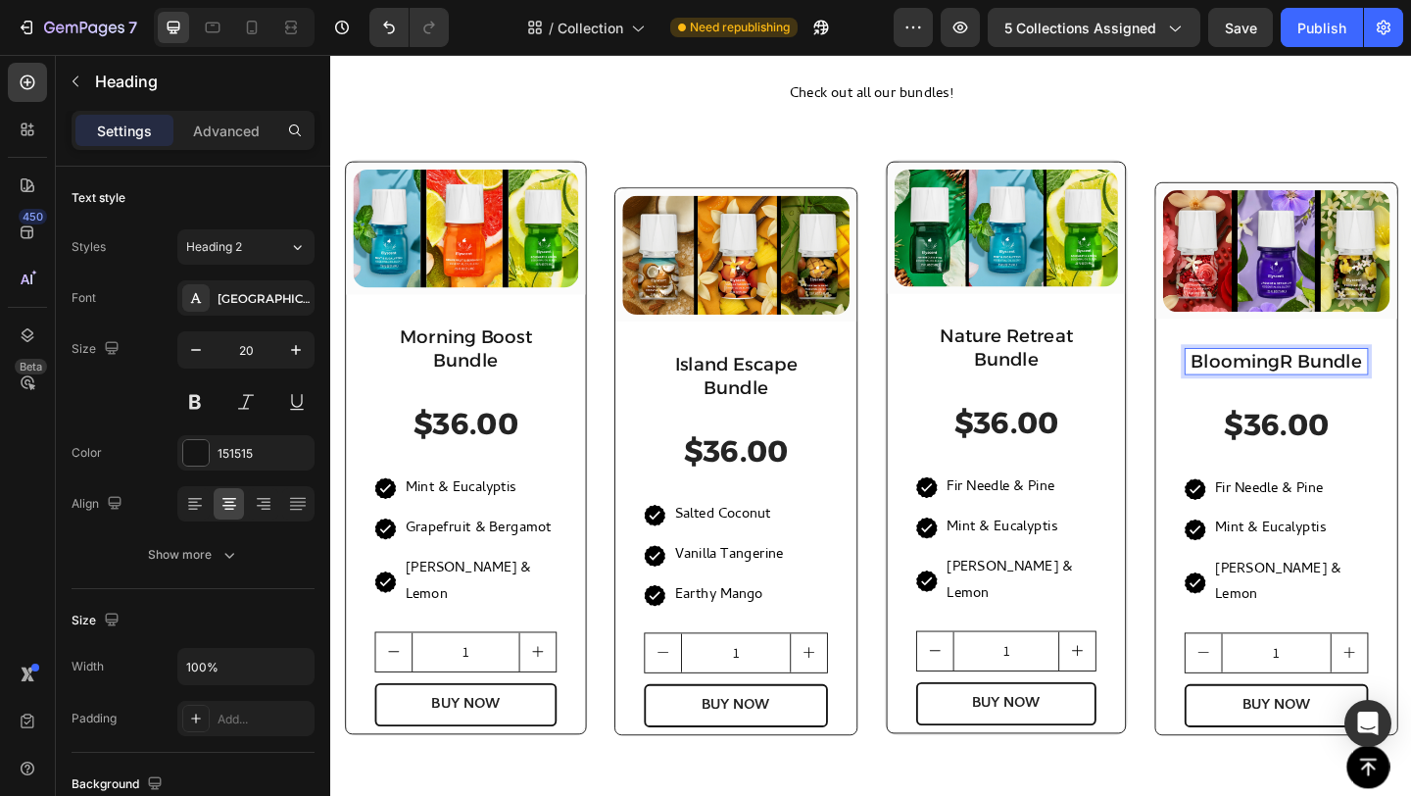
scroll to position [49, 0]
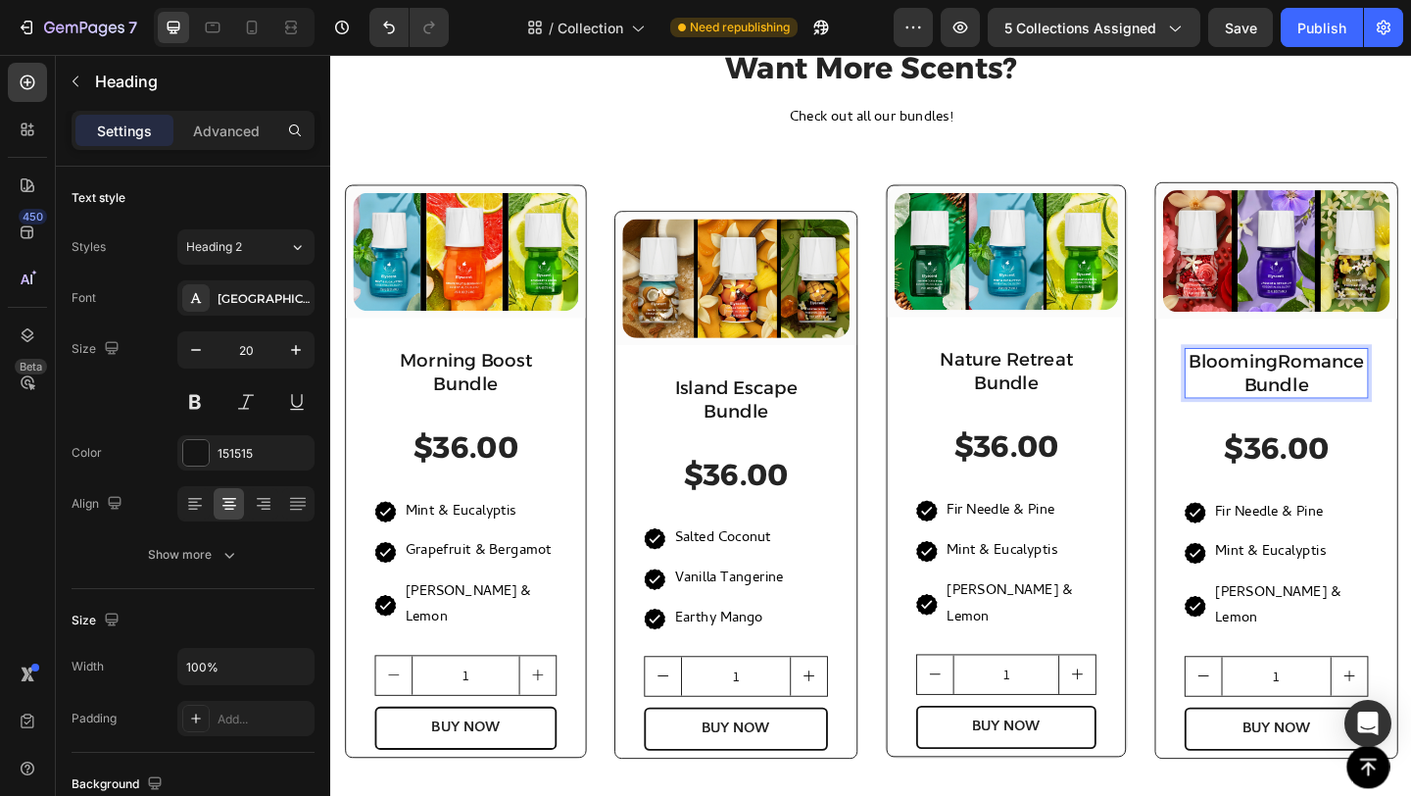
click at [1348, 384] on p "BloomingRomance Bundle" at bounding box center [1359, 400] width 196 height 51
